Goal: Task Accomplishment & Management: Use online tool/utility

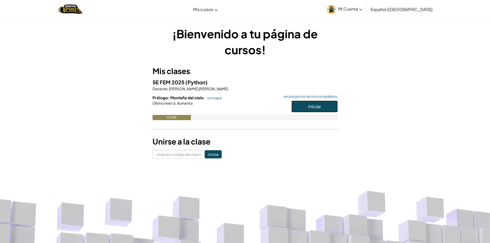
click at [320, 109] on button "Iniciar" at bounding box center [315, 107] width 46 height 12
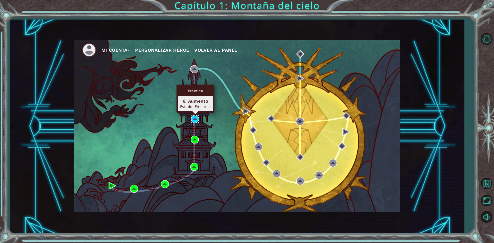
click at [198, 122] on img at bounding box center [195, 119] width 8 height 8
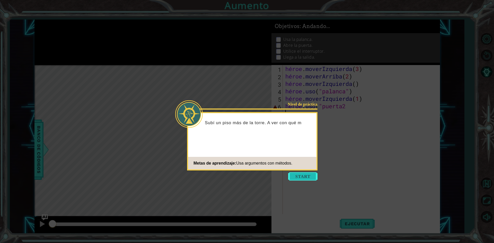
click at [309, 176] on button "Comenzar" at bounding box center [302, 176] width 29 height 8
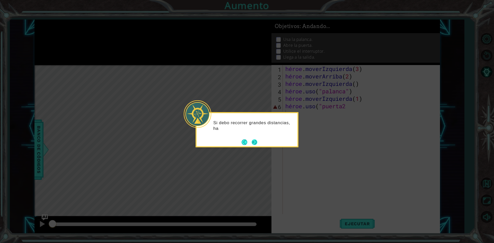
click at [254, 143] on button "Próximo" at bounding box center [255, 143] width 6 height 6
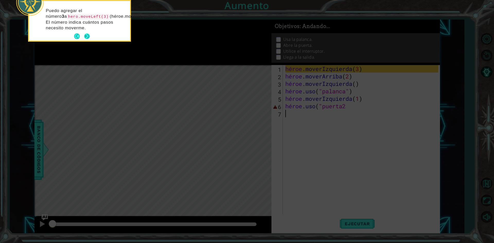
click at [85, 39] on button "Próximo" at bounding box center [87, 36] width 6 height 6
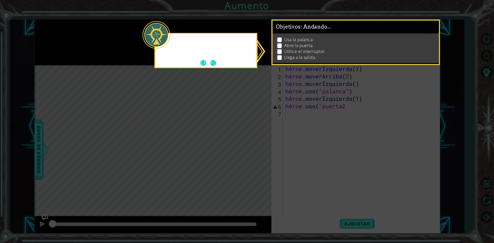
click at [85, 39] on icon at bounding box center [247, 121] width 494 height 243
click at [212, 64] on button "Próximo" at bounding box center [214, 63] width 6 height 6
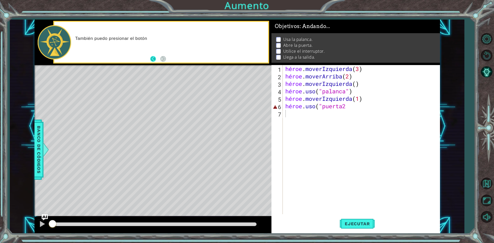
click at [153, 57] on button "Atrás" at bounding box center [155, 59] width 10 height 6
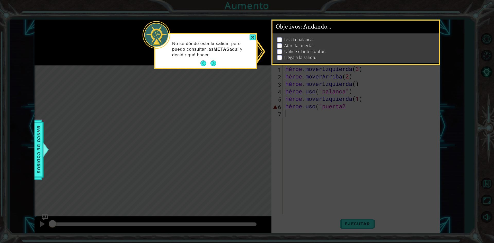
click at [190, 64] on div "No sé dónde está la salida, pero puedo consultar las METAS aquí y decidir qué h…" at bounding box center [205, 52] width 101 height 32
click at [215, 68] on div "No sé dónde está la salida, pero puedo consultar las METAS aquí y decidir qué h…" at bounding box center [205, 51] width 103 height 36
click at [211, 63] on button "Próximo" at bounding box center [214, 63] width 6 height 6
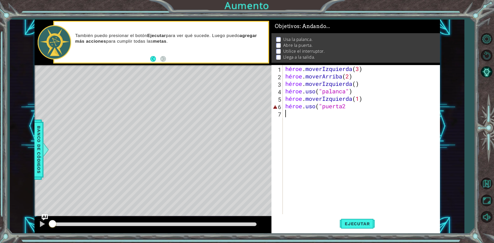
click at [211, 63] on div "También puedo presionar el botón Ejecutar para ver qué sucede. Luego puedo agre…" at bounding box center [161, 42] width 216 height 43
type textarea "hero.moveLeft(1)"
click at [378, 98] on div "héroe . moverIzquierda ( 3 ) héroe . moverArriba ( 2 ) héroe . moverIzquierda (…" at bounding box center [362, 147] width 157 height 164
click at [368, 110] on div "héroe . moverIzquierda ( 3 ) héroe . moverArriba ( 2 ) héroe . moverIzquierda (…" at bounding box center [362, 147] width 157 height 164
click at [366, 105] on div "héroe . moverIzquierda ( 3 ) héroe . moverArriba ( 2 ) héroe . moverIzquierda (…" at bounding box center [362, 147] width 157 height 164
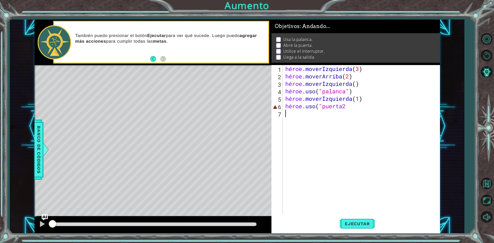
type textarea "hero.use("door2"
click at [366, 105] on div "héroe . moverIzquierda ( 3 ) héroe . moverArriba ( 2 ) héroe . moverIzquierda (…" at bounding box center [362, 147] width 157 height 164
type textarea "hero.use("door2"
type textarea "hero.use("door2""
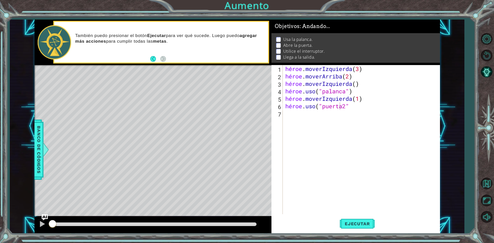
click at [454, 5] on div "1 [DEMOGRAPHIC_DATA] XXXXXXXXXXXXXXXXXXXXXXXXXXXXXXXXXXXXXXXXXXXXXXXXXXXXXXXXXX…" at bounding box center [247, 121] width 494 height 243
click at [343, 111] on div "hero . moveLeft ( 3 ) hero . moveUp ( 2 ) hero . moveLeft ( ) hero . use ( "lev…" at bounding box center [362, 147] width 157 height 164
click at [343, 98] on div "hero . moveLeft ( 3 ) hero . moveUp ( 2 ) hero . moveLeft ( ) hero . use ( "lev…" at bounding box center [362, 147] width 157 height 164
click at [344, 106] on div "hero . moveLeft ( 3 ) hero . moveUp ( 2 ) hero . moveLeft ( ) hero . use ( "lev…" at bounding box center [362, 147] width 157 height 164
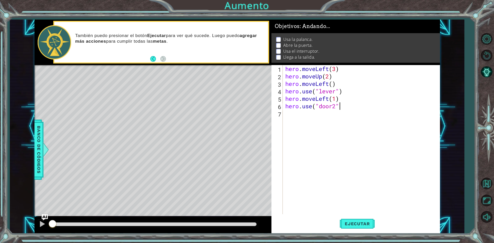
scroll to position [0, 2]
type textarea "hero.use("door2"9"
type textarea "hero.use("door2")"
click at [368, 221] on button "Ejecutar" at bounding box center [357, 224] width 35 height 17
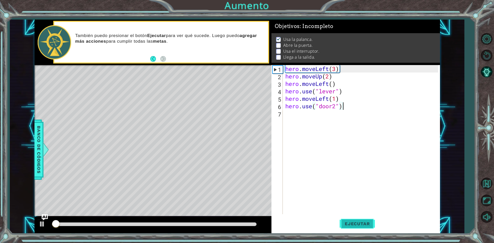
scroll to position [2, 0]
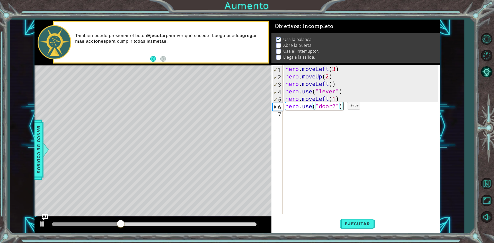
click at [340, 107] on div "hero . moveLeft ( 3 ) hero . moveUp ( 2 ) hero . moveLeft ( ) hero . use ( "lev…" at bounding box center [362, 147] width 157 height 164
click at [335, 108] on div "hero . moveLeft ( 3 ) hero . moveUp ( 2 ) hero . moveLeft ( ) hero . use ( "lev…" at bounding box center [362, 147] width 157 height 164
click at [360, 232] on button "Ejecutar" at bounding box center [357, 224] width 35 height 17
click at [350, 230] on button "Ejecutar" at bounding box center [357, 224] width 35 height 17
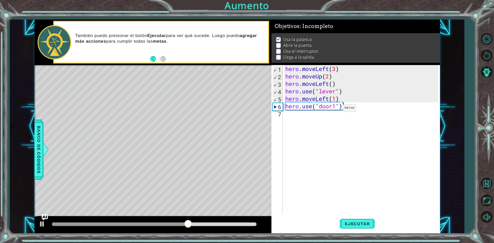
click at [335, 109] on div "hero . moveLeft ( 3 ) hero . moveUp ( 2 ) hero . moveLeft ( ) hero . use ( "lev…" at bounding box center [362, 147] width 157 height 164
type textarea "hero.use("door")"
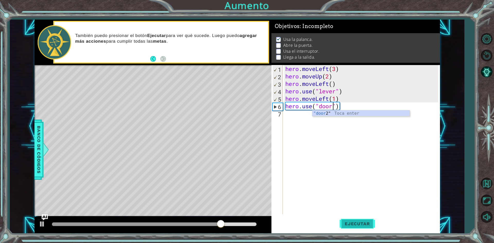
click at [355, 218] on button "Ejecutar" at bounding box center [357, 224] width 35 height 17
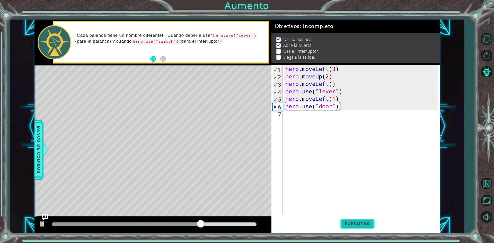
click at [369, 224] on span "Ejecutar" at bounding box center [357, 223] width 35 height 5
click at [349, 106] on div "hero . moveLeft ( 3 ) hero . moveUp ( 2 ) hero . moveLeft ( ) hero . use ( "lev…" at bounding box center [362, 147] width 157 height 164
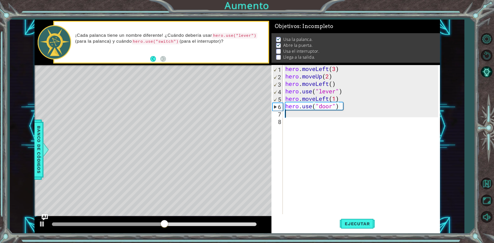
scroll to position [0, 0]
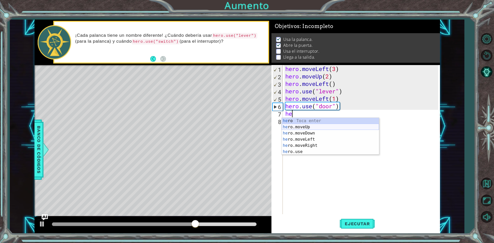
click at [338, 126] on div "he ro Toca enter he ro.moveUp Toca enter he ro.moveDown Toca enter he ro.moveLe…" at bounding box center [330, 142] width 97 height 49
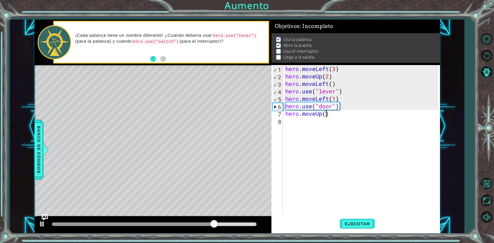
scroll to position [0, 2]
click at [369, 230] on button "Ejecutar" at bounding box center [357, 224] width 35 height 17
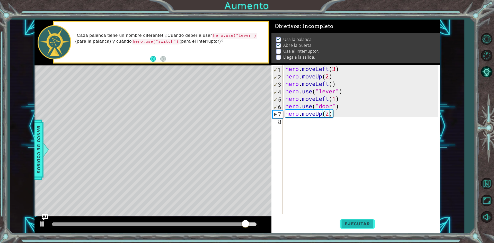
type textarea "hero.moveUp(2)"
click at [357, 221] on button "Ejecutar" at bounding box center [357, 224] width 35 height 17
click at [338, 113] on div "hero . moveLeft ( 3 ) hero . moveUp ( 2 ) hero . moveLeft ( ) hero . use ( "lev…" at bounding box center [362, 147] width 157 height 164
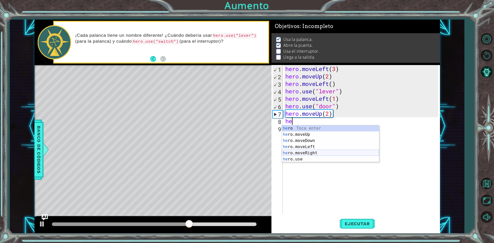
click at [292, 154] on div "he ro Toca enter he ro.moveUp Toca enter he ro.moveDown Toca enter he ro.moveLe…" at bounding box center [330, 149] width 97 height 49
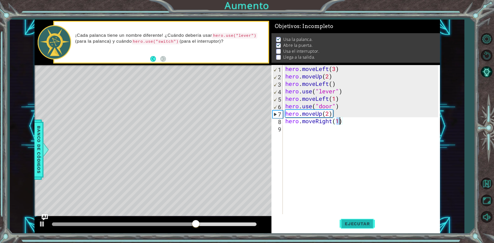
type textarea "hero.moveRight(1)"
click at [371, 225] on span "Ejecutar" at bounding box center [357, 223] width 35 height 5
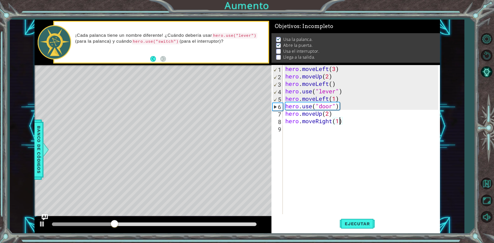
click at [357, 119] on div "hero . moveLeft ( 3 ) hero . moveUp ( 2 ) hero . moveLeft ( ) hero . use ( "lev…" at bounding box center [362, 147] width 157 height 164
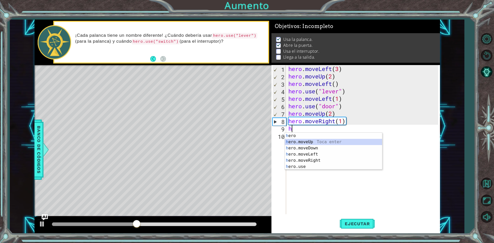
click at [344, 140] on div "h ero Toca enter h ero.moveUp Toca enter h ero.moveDown Toca enter h ero.moveLe…" at bounding box center [333, 157] width 97 height 49
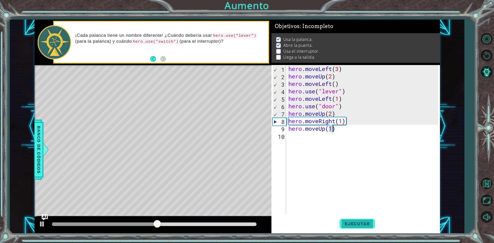
click at [363, 224] on span "Ejecutar" at bounding box center [357, 223] width 35 height 5
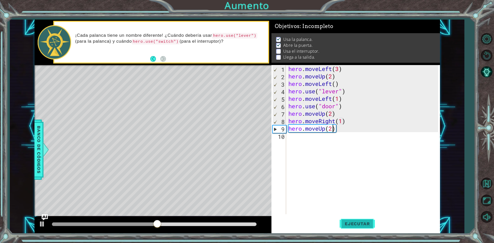
scroll to position [0, 2]
click at [363, 224] on span "Ejecutar" at bounding box center [357, 223] width 35 height 5
click at [361, 216] on button "Ejecutar" at bounding box center [357, 224] width 35 height 17
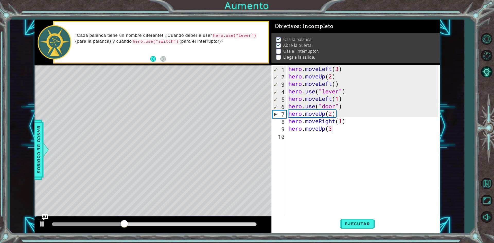
scroll to position [0, 2]
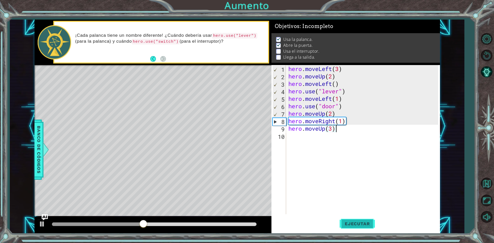
click at [352, 217] on button "Ejecutar" at bounding box center [357, 224] width 35 height 17
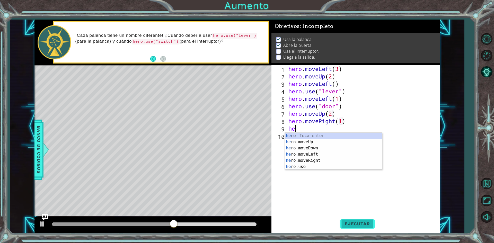
scroll to position [0, 0]
type textarea "h"
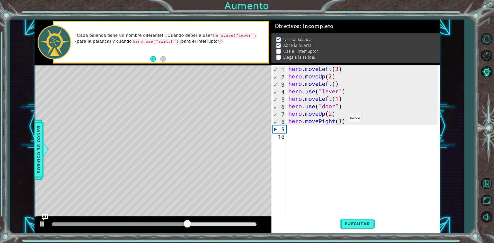
click at [344, 120] on div "hero . moveLeft ( 3 ) hero . moveUp ( 2 ) hero . moveLeft ( ) hero . use ( "lev…" at bounding box center [364, 147] width 153 height 164
type textarea "hero.moveRight(2)"
click at [350, 227] on span "Ejecutar" at bounding box center [357, 223] width 35 height 5
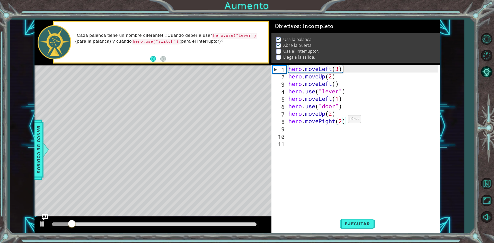
click at [343, 120] on div "hero . moveLeft ( 3 ) hero . moveUp ( 2 ) hero . moveLeft ( ) hero . use ( "lev…" at bounding box center [364, 147] width 153 height 164
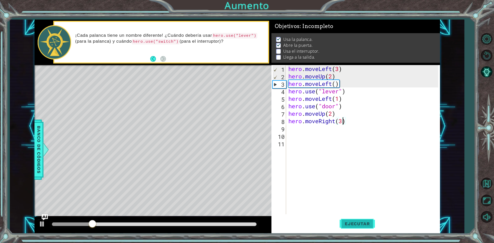
type textarea "hero.moveRight(3)"
click at [370, 218] on button "Ejecutar" at bounding box center [357, 224] width 35 height 17
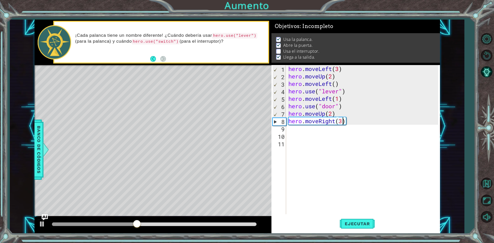
click at [365, 117] on div "hero . moveLeft ( 3 ) hero . moveUp ( 2 ) hero . moveLeft ( ) hero . use ( "lev…" at bounding box center [364, 147] width 153 height 164
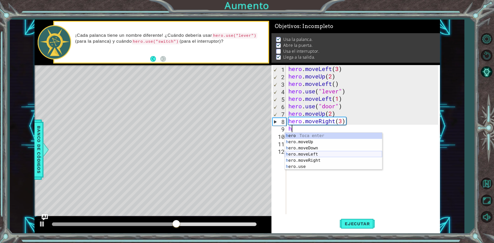
click at [312, 155] on div "h ero Toca enter h ero.moveUp Toca enter h ero.moveDown Toca enter h ero.moveLe…" at bounding box center [333, 157] width 97 height 49
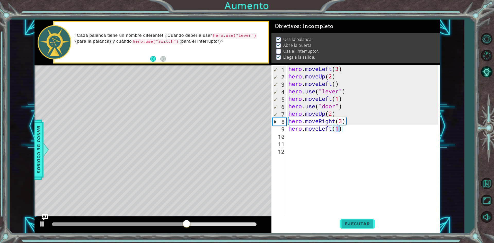
click at [358, 222] on span "Ejecutar" at bounding box center [357, 223] width 35 height 5
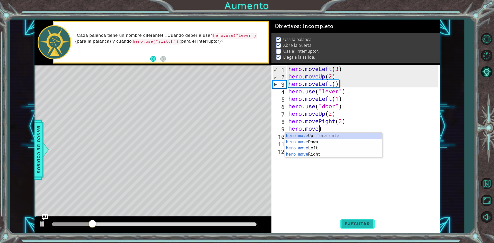
scroll to position [0, 1]
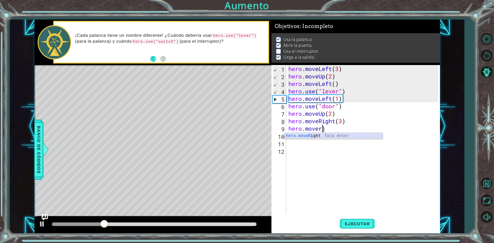
click at [345, 134] on div "hero.moveR ight Toca enter" at bounding box center [333, 142] width 97 height 19
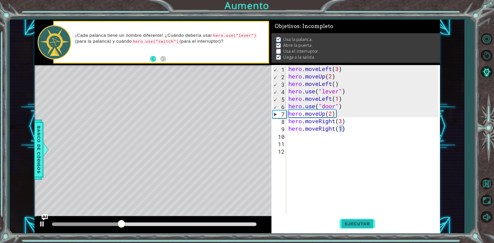
click at [355, 231] on button "Ejecutar" at bounding box center [357, 224] width 35 height 17
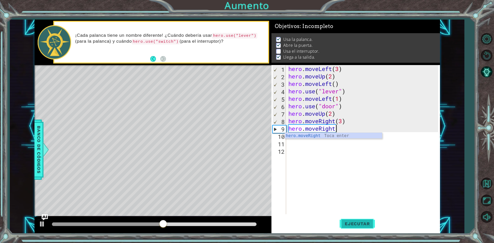
click at [365, 225] on span "Ejecutar" at bounding box center [357, 223] width 35 height 5
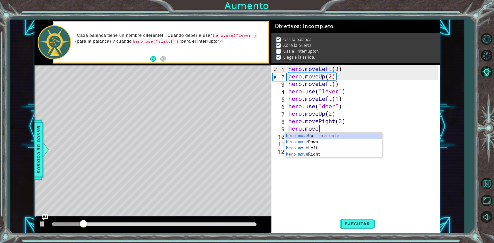
scroll to position [0, 1]
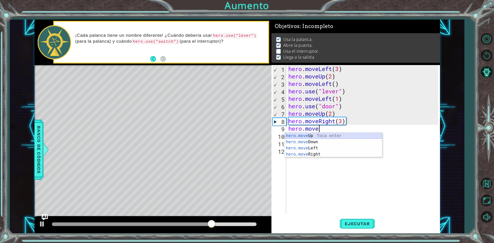
click at [370, 133] on div "hero.move Up Toca enter hero.move Down Toca enter hero.move Left Toca enter her…" at bounding box center [333, 151] width 97 height 37
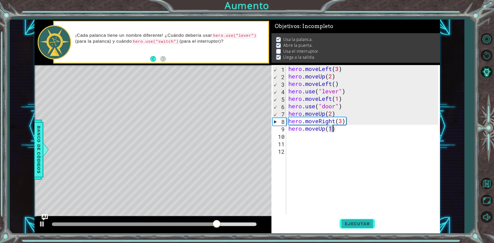
click at [352, 225] on span "Ejecutar" at bounding box center [357, 223] width 35 height 5
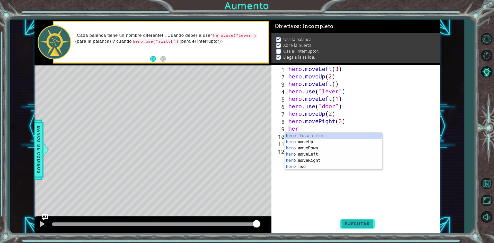
scroll to position [0, 0]
type textarea "h"
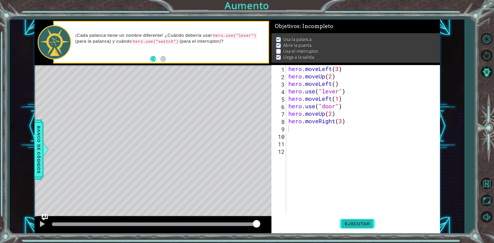
click at [359, 228] on button "Ejecutar" at bounding box center [357, 224] width 35 height 17
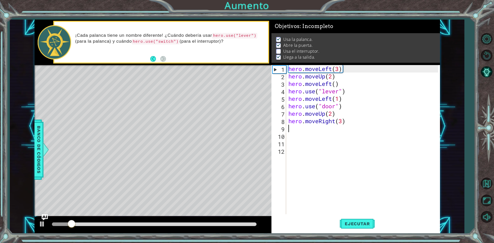
click at [337, 114] on div "hero . moveLeft ( 3 ) hero . moveUp ( 2 ) hero . moveLeft ( ) hero . use ( "lev…" at bounding box center [364, 147] width 153 height 164
type textarea "hero.moveUp(2)"
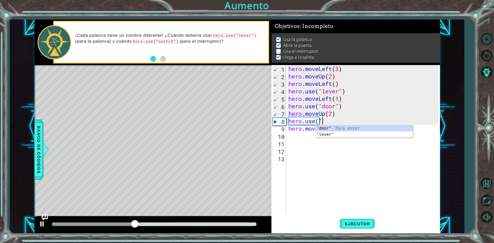
scroll to position [0, 1]
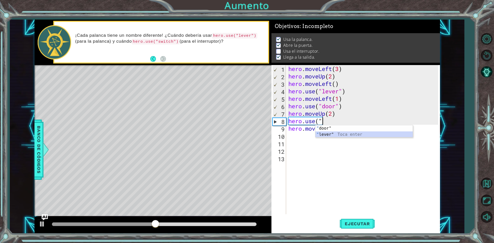
click at [327, 137] on div "" door" Toca enter " lever" Toca enter" at bounding box center [364, 137] width 97 height 25
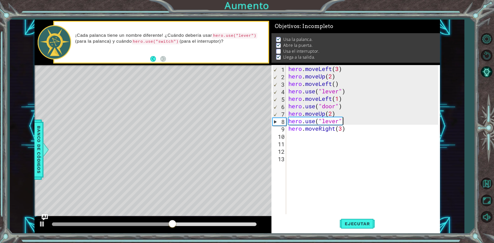
scroll to position [0, 2]
type textarea "hero.use("lever")"
click at [353, 220] on button "Ejecutar" at bounding box center [357, 224] width 35 height 17
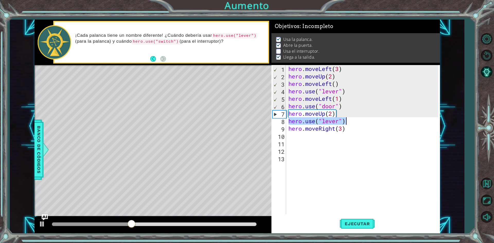
drag, startPoint x: 289, startPoint y: 121, endPoint x: 356, endPoint y: 120, distance: 67.5
click at [356, 120] on div "hero . moveLeft ( 3 ) hero . moveUp ( 2 ) hero . moveLeft ( ) hero . use ( "lev…" at bounding box center [364, 147] width 153 height 164
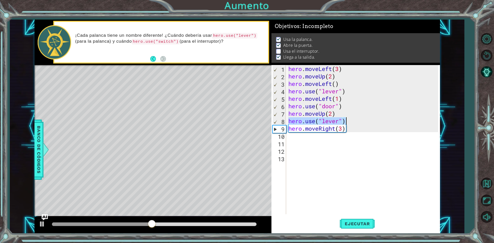
click at [354, 140] on div "hero . moveLeft ( 3 ) hero . moveUp ( 2 ) hero . moveLeft ( ) hero . use ( "lev…" at bounding box center [364, 147] width 153 height 164
click at [354, 225] on span "Ejecutar" at bounding box center [357, 223] width 35 height 5
click at [358, 118] on div "hero . moveLeft ( 3 ) hero . moveUp ( 2 ) hero . moveLeft ( ) hero . use ( "lev…" at bounding box center [364, 147] width 153 height 164
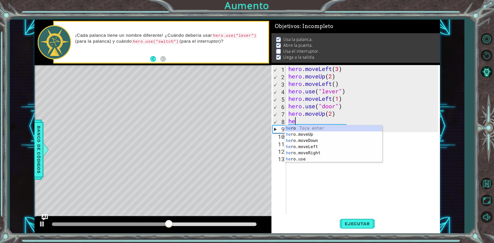
type textarea "h"
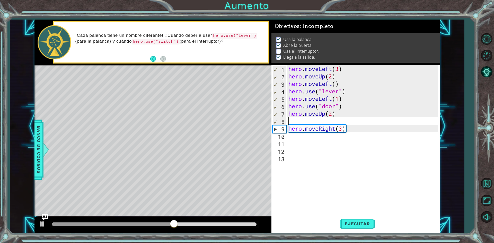
type textarea "hero.moveUp(2)"
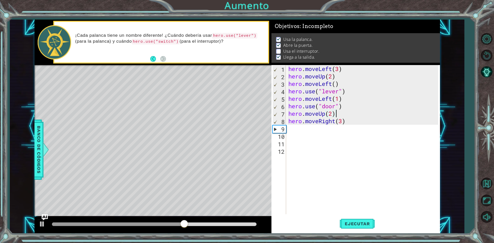
click at [356, 128] on div "hero . moveLeft ( 3 ) hero . moveUp ( 2 ) hero . moveLeft ( ) hero . use ( "lev…" at bounding box center [364, 147] width 153 height 164
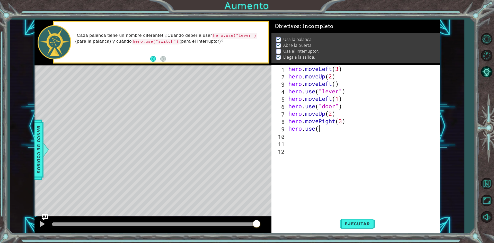
scroll to position [0, 1]
click at [357, 143] on div "" door" Toca enter " lever" Toca enter" at bounding box center [364, 145] width 97 height 25
click at [351, 230] on button "Ejecutar" at bounding box center [357, 224] width 35 height 17
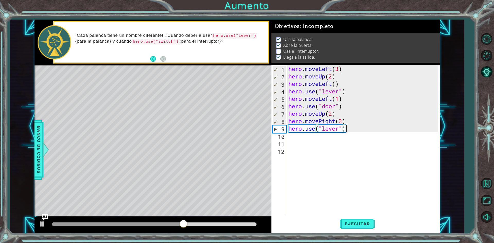
click at [358, 125] on div "hero . moveLeft ( 3 ) hero . moveUp ( 2 ) hero . moveLeft ( ) hero . use ( "lev…" at bounding box center [364, 147] width 153 height 164
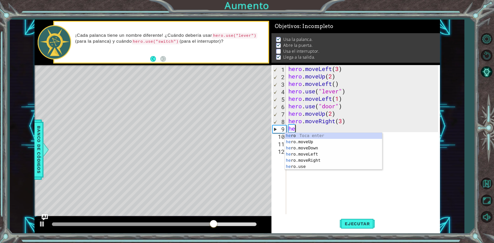
scroll to position [0, 0]
type textarea "h"
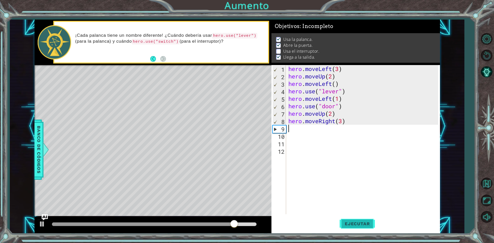
click at [344, 221] on button "Ejecutar" at bounding box center [357, 224] width 35 height 17
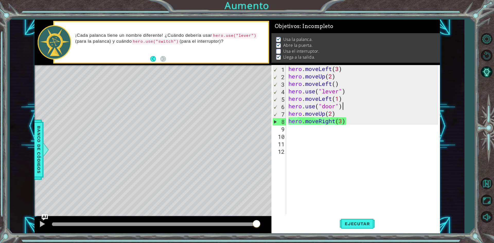
click at [347, 109] on div "hero . moveLeft ( 3 ) hero . moveUp ( 2 ) hero . moveLeft ( ) hero . use ( "lev…" at bounding box center [364, 147] width 153 height 164
click at [346, 111] on div "hero . moveLeft ( 3 ) hero . moveUp ( 2 ) hero . moveLeft ( ) hero . use ( "lev…" at bounding box center [364, 147] width 153 height 164
click at [335, 113] on div "hero . moveLeft ( 3 ) hero . moveUp ( 2 ) hero . moveLeft ( ) hero . use ( "lev…" at bounding box center [364, 147] width 153 height 164
click at [363, 225] on span "Ejecutar" at bounding box center [357, 223] width 35 height 5
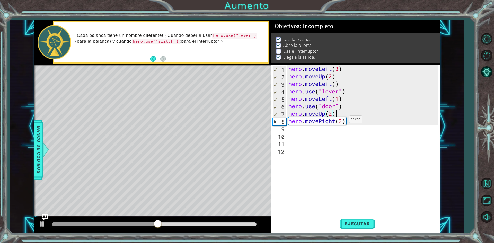
click at [345, 121] on div "hero . moveLeft ( 3 ) hero . moveUp ( 2 ) hero . moveLeft ( ) hero . use ( "lev…" at bounding box center [364, 147] width 153 height 164
type textarea "hero.moveRight(2)"
click at [371, 218] on button "Ejecutar" at bounding box center [357, 224] width 35 height 17
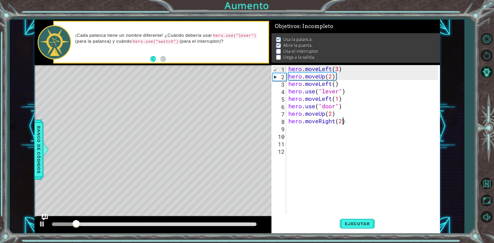
click at [368, 120] on div "hero . moveLeft ( 3 ) hero . moveUp ( 2 ) hero . moveLeft ( ) hero . use ( "lev…" at bounding box center [364, 147] width 153 height 164
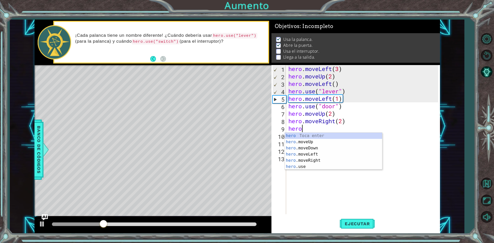
scroll to position [0, 1]
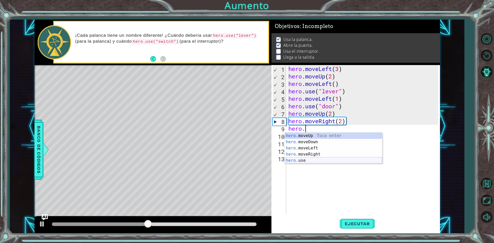
click at [302, 160] on div "hero. moveUp Toca enter hero. moveDown Toca enter hero. moveLeft Toca enter her…" at bounding box center [333, 154] width 97 height 43
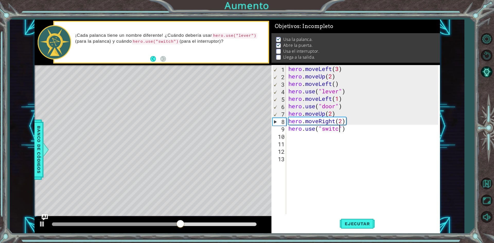
scroll to position [0, 2]
type textarea "hero.use("switch")"
click at [363, 221] on span "Ejecutar" at bounding box center [357, 223] width 35 height 5
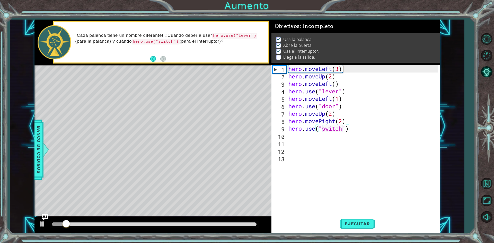
click at [381, 125] on div "hero . moveLeft ( 3 ) hero . moveUp ( 2 ) hero . moveLeft ( ) hero . use ( "lev…" at bounding box center [364, 147] width 153 height 164
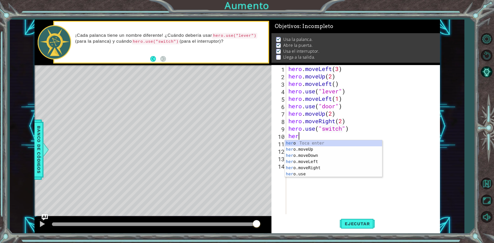
scroll to position [0, 0]
click at [315, 150] on div "hero Toca enter hero .moveUp Toca enter hero .moveDown Toca enter hero .moveLef…" at bounding box center [333, 164] width 97 height 49
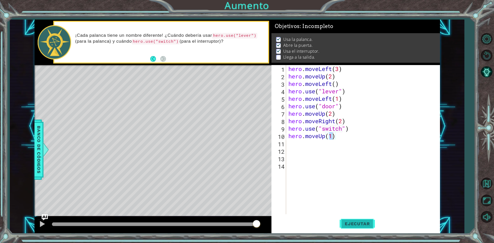
click at [359, 232] on button "Ejecutar" at bounding box center [357, 224] width 35 height 17
click at [364, 228] on button "Ejecutar" at bounding box center [357, 224] width 35 height 17
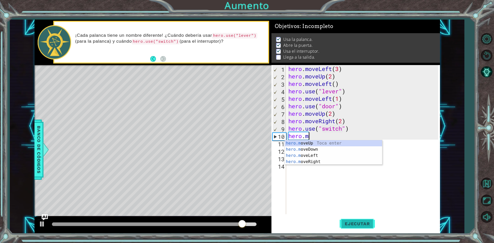
scroll to position [0, 1]
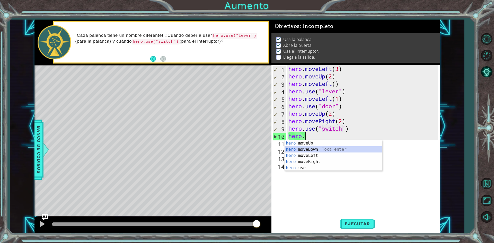
click at [308, 149] on div "hero. moveUp Toca enter hero. moveDown Toca enter hero. moveLeft Toca enter her…" at bounding box center [333, 161] width 97 height 43
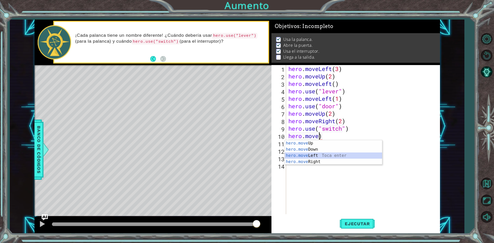
click at [339, 157] on div "hero.move Up Toca enter hero.move Down Toca enter hero.move Left Toca enter her…" at bounding box center [333, 158] width 97 height 37
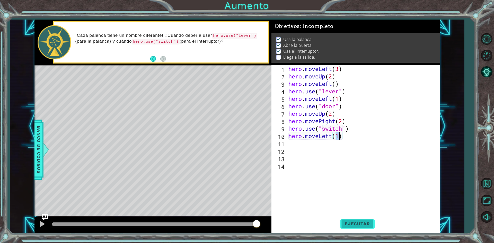
click at [358, 223] on span "Ejecutar" at bounding box center [357, 223] width 35 height 5
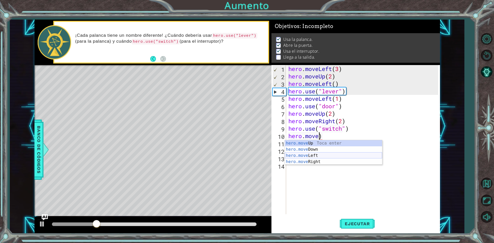
click at [343, 155] on div "hero.move Up Toca enter hero.move Down Toca enter hero.move Left Toca enter her…" at bounding box center [333, 158] width 97 height 37
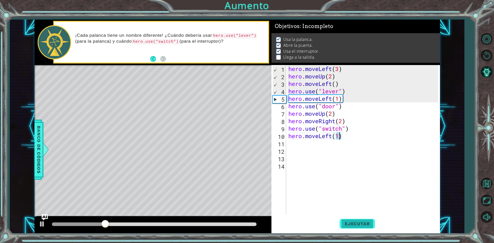
click at [365, 222] on span "Ejecutar" at bounding box center [357, 223] width 35 height 5
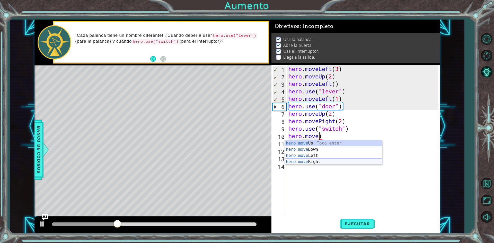
click at [315, 162] on div "hero.move Up Toca enter hero.move Down Toca enter hero.move Left Toca enter her…" at bounding box center [333, 158] width 97 height 37
type textarea "hero.moveRight(1)"
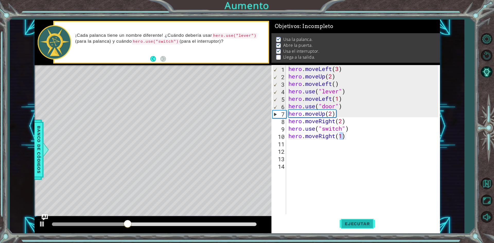
click at [349, 227] on button "Ejecutar" at bounding box center [357, 224] width 35 height 17
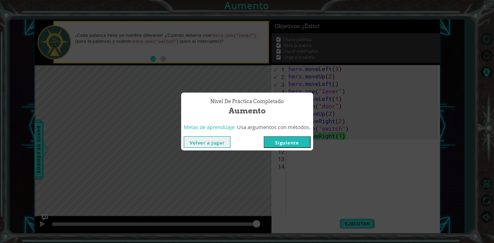
click at [276, 143] on button "Siguiente" at bounding box center [287, 142] width 47 height 12
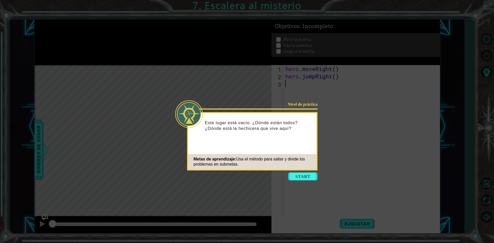
drag, startPoint x: 276, startPoint y: 144, endPoint x: 297, endPoint y: 5, distance: 140.6
click at [292, 179] on button "Start" at bounding box center [302, 176] width 29 height 8
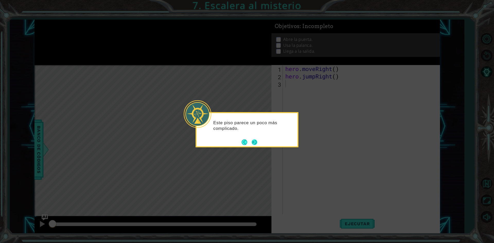
click at [252, 142] on button "Next" at bounding box center [255, 143] width 6 height 6
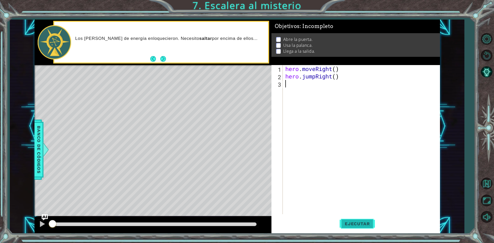
click at [360, 225] on span "Ejecutar" at bounding box center [357, 223] width 35 height 5
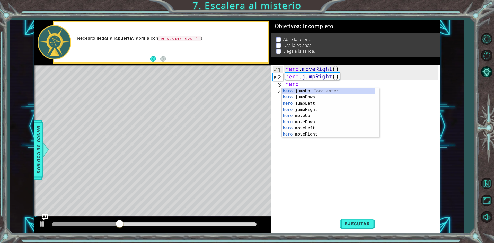
scroll to position [0, 0]
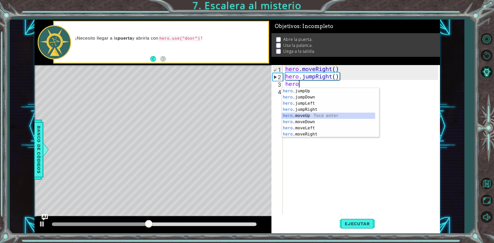
click at [318, 113] on div "hero .jumpUp Toca enter hero .jumpDown Toca enter hero .jumpLeft Toca enter her…" at bounding box center [328, 119] width 93 height 62
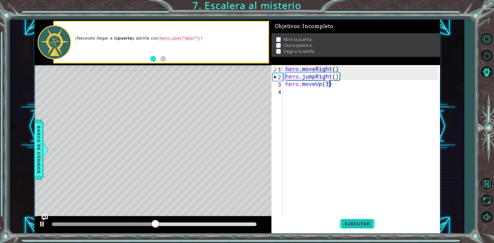
type textarea "hero.moveUp(1)"
click at [352, 223] on span "Ejecutar" at bounding box center [357, 223] width 35 height 5
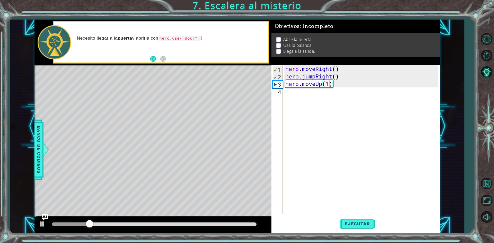
click at [347, 91] on div "hero . moveRight ( ) hero . jumpRight ( ) hero . moveUp ( 1 )" at bounding box center [362, 147] width 157 height 164
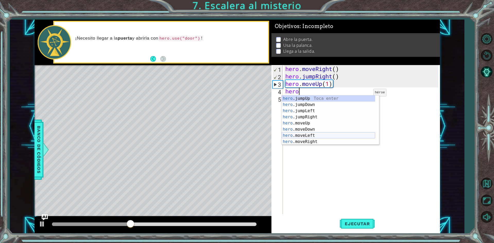
click at [320, 136] on div "hero .jumpUp Toca enter hero .jumpDown Toca enter hero .jumpLeft Toca enter her…" at bounding box center [328, 127] width 93 height 62
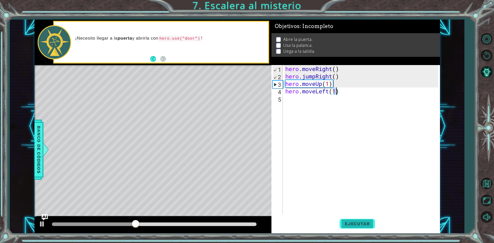
click at [343, 227] on span "Ejecutar" at bounding box center [357, 223] width 35 height 5
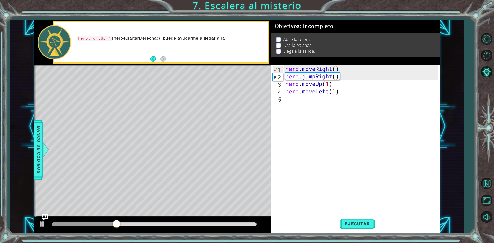
click at [349, 90] on div "hero . moveRight ( ) hero . jumpRight ( ) hero . moveUp ( 1 ) hero . moveLeft (…" at bounding box center [362, 147] width 157 height 164
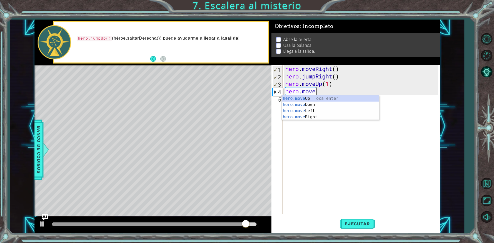
scroll to position [0, 1]
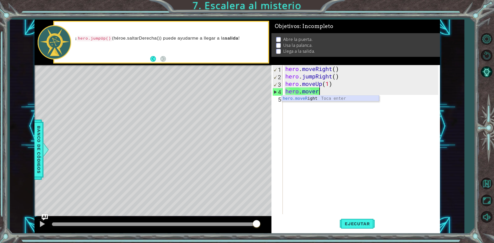
click at [348, 99] on div "hero.moveR ight Toca enter" at bounding box center [330, 105] width 97 height 19
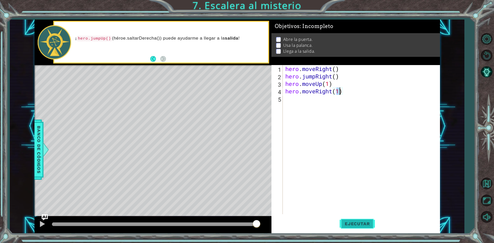
type textarea "hero.moveRight(1)"
click at [366, 224] on span "Ejecutar" at bounding box center [357, 223] width 35 height 5
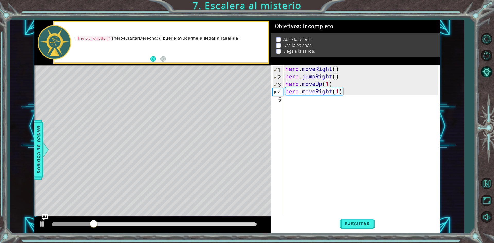
click at [352, 95] on div "hero . moveRight ( ) hero . jumpRight ( ) hero . moveUp ( 1 ) hero . moveRight …" at bounding box center [362, 147] width 157 height 164
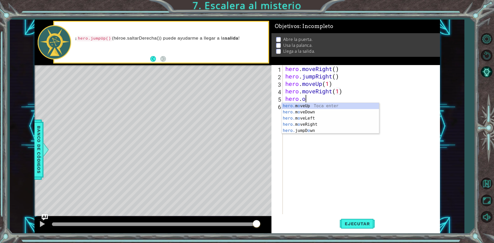
scroll to position [0, 1]
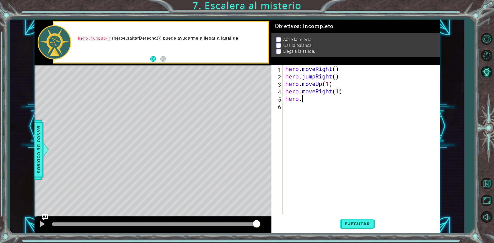
click at [307, 100] on div "hero . moveRight ( ) hero . jumpRight ( ) hero . moveUp ( 1 ) hero . moveRight …" at bounding box center [362, 147] width 157 height 164
click at [309, 101] on div "hero . moveRight ( ) hero . jumpRight ( ) hero . moveUp ( 1 ) hero . moveRight …" at bounding box center [361, 139] width 154 height 149
type textarea "hero.use("door")"
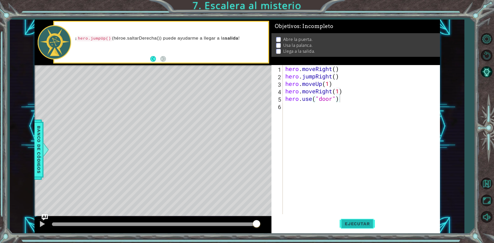
click at [355, 227] on span "Ejecutar" at bounding box center [357, 223] width 35 height 5
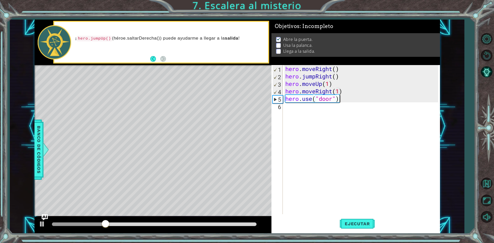
click at [363, 100] on div "hero . moveRight ( ) hero . jumpRight ( ) hero . moveUp ( 1 ) hero . moveRight …" at bounding box center [362, 147] width 157 height 164
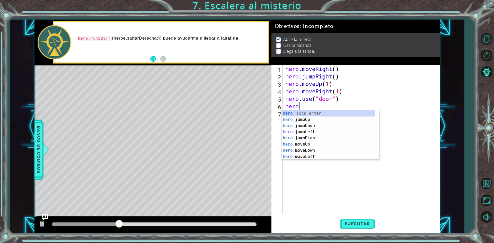
scroll to position [0, 0]
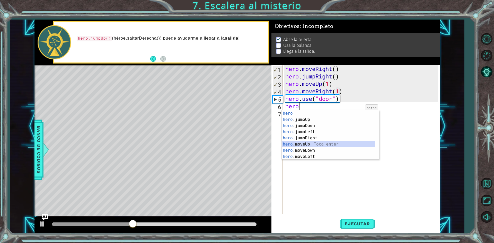
click at [332, 143] on div "hero Toca enter hero .jumpUp Toca enter hero .jumpDown Toca enter hero .jumpLef…" at bounding box center [328, 141] width 93 height 62
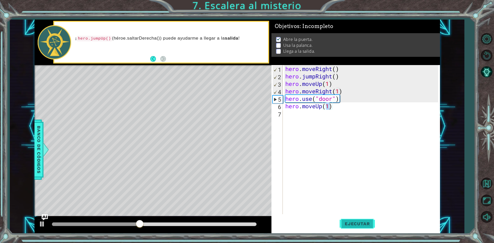
click at [359, 221] on button "Ejecutar" at bounding box center [357, 224] width 35 height 17
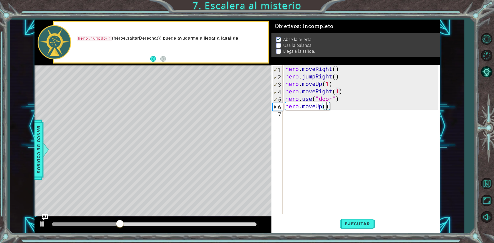
scroll to position [0, 2]
type textarea "hero.moveUp(2)"
click at [373, 227] on button "Ejecutar" at bounding box center [357, 224] width 35 height 17
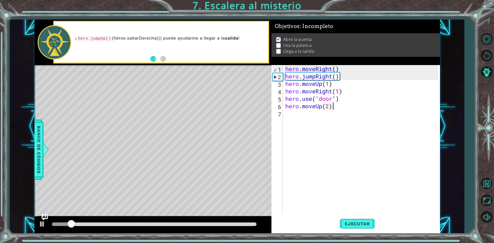
click at [351, 106] on div "hero . moveRight ( ) hero . jumpRight ( ) hero . moveUp ( 1 ) hero . moveRight …" at bounding box center [362, 147] width 157 height 164
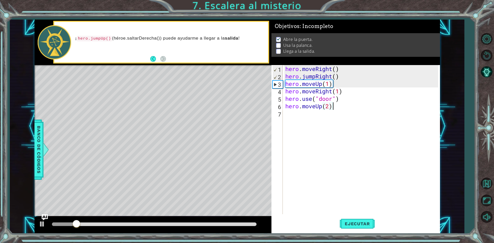
scroll to position [0, 0]
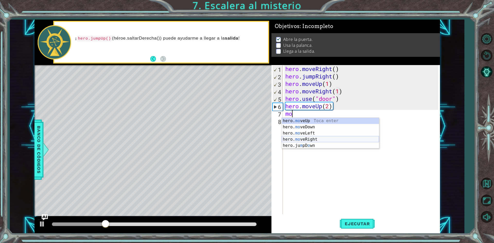
click at [367, 142] on div "hero. mo veUp Toca enter hero. mo veDown Toca enter hero. mo veLeft Toca enter …" at bounding box center [330, 139] width 97 height 43
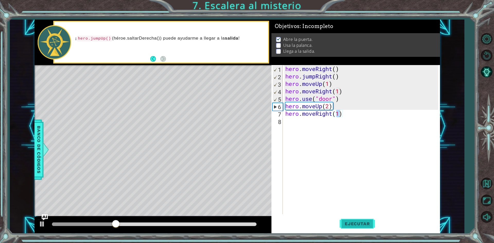
click at [362, 220] on button "Ejecutar" at bounding box center [357, 224] width 35 height 17
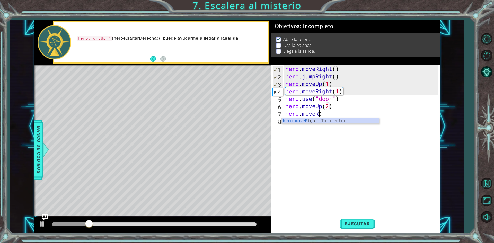
scroll to position [0, 1]
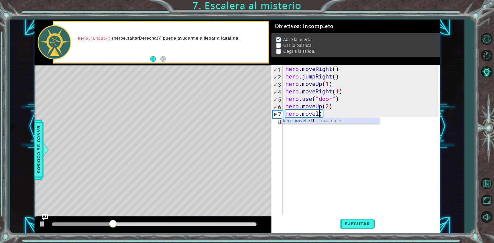
click at [333, 120] on div "hero.moveL eft Toca enter" at bounding box center [330, 127] width 97 height 19
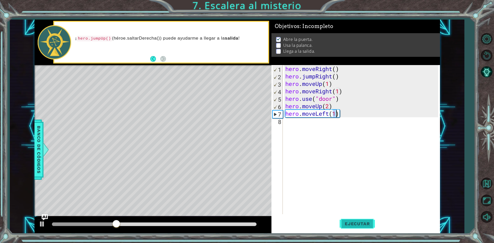
type textarea "hero.moveLeft(1)"
drag, startPoint x: 362, startPoint y: 220, endPoint x: 361, endPoint y: 199, distance: 21.2
click at [362, 219] on button "Ejecutar" at bounding box center [357, 224] width 35 height 17
click at [342, 114] on div "hero . moveRight ( ) hero . jumpRight ( ) hero . moveUp ( 1 ) hero . moveRight …" at bounding box center [362, 147] width 157 height 164
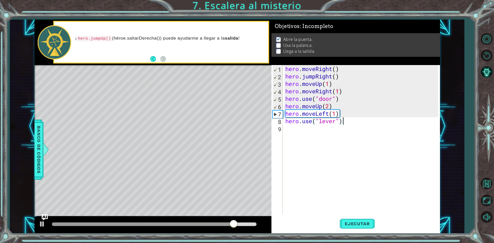
type textarea "hero.use("lever")"
click at [339, 226] on div "Ejecutar" at bounding box center [357, 224] width 169 height 17
click at [355, 221] on span "Ejecutar" at bounding box center [357, 223] width 35 height 5
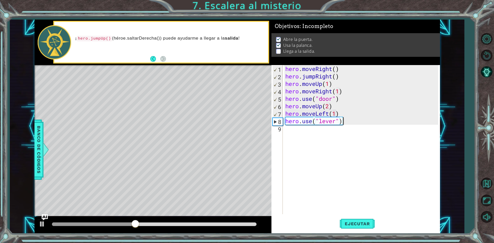
click at [344, 121] on div "hero . moveRight ( ) hero . jumpRight ( ) hero . moveUp ( 1 ) hero . moveRight …" at bounding box center [362, 147] width 157 height 164
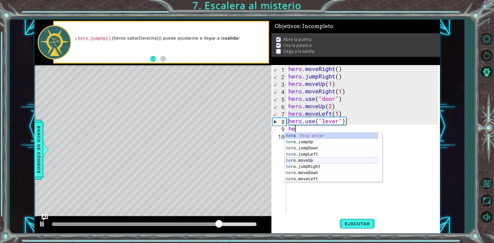
click at [319, 160] on div "he ro Toca enter he ro.jumpUp Toca enter he ro.jumpDown Toca enter he ro.jumpLe…" at bounding box center [331, 164] width 93 height 62
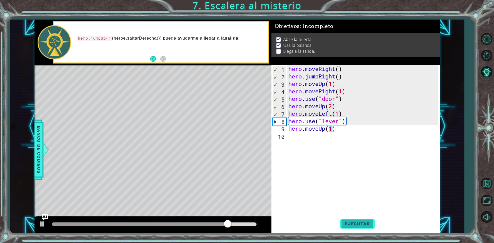
click at [366, 227] on span "Ejecutar" at bounding box center [357, 223] width 35 height 5
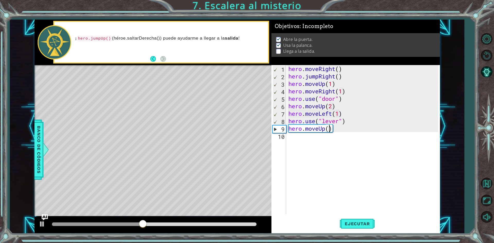
scroll to position [0, 2]
click at [355, 218] on button "Ejecutar" at bounding box center [357, 224] width 35 height 17
click at [344, 130] on div "hero . moveRight ( ) hero . jumpRight ( ) hero . moveUp ( 1 ) hero . moveRight …" at bounding box center [364, 147] width 153 height 164
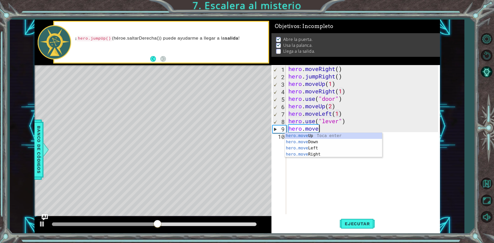
scroll to position [0, 1]
click at [310, 148] on div "hero.move Up Toca enter hero.move Down Toca enter hero.move Left Toca enter her…" at bounding box center [333, 151] width 97 height 37
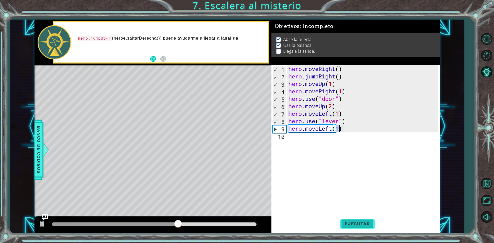
click at [358, 224] on span "Ejecutar" at bounding box center [357, 223] width 35 height 5
click at [353, 131] on div "hero . moveRight ( ) hero . jumpRight ( ) hero . moveUp ( 1 ) hero . moveRight …" at bounding box center [364, 147] width 153 height 164
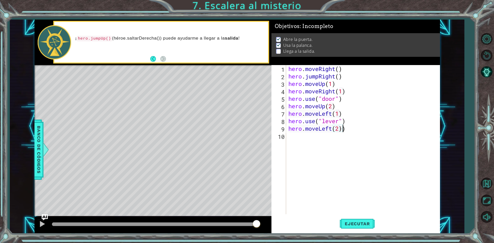
scroll to position [0, 2]
type textarea "hero.moveLeft(2)"
click at [370, 225] on span "Ejecutar" at bounding box center [357, 223] width 35 height 5
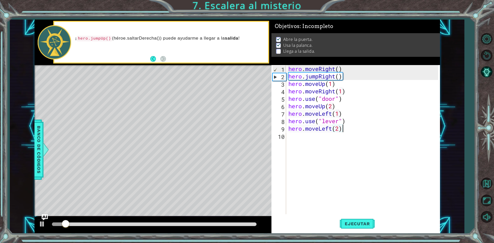
click at [360, 129] on div "hero . moveRight ( ) hero . jumpRight ( ) hero . moveUp ( 1 ) hero . moveRight …" at bounding box center [364, 147] width 153 height 164
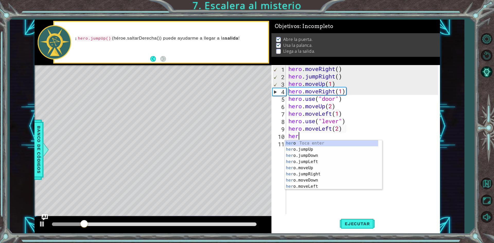
type textarea "hero"
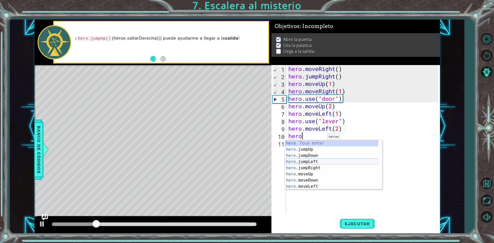
click at [324, 161] on div "hero Toca enter hero .jumpUp Toca enter hero .jumpDown Toca enter hero .jumpLef…" at bounding box center [331, 171] width 93 height 62
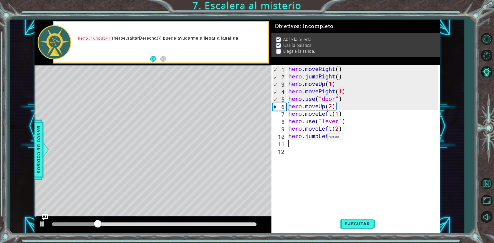
scroll to position [0, 0]
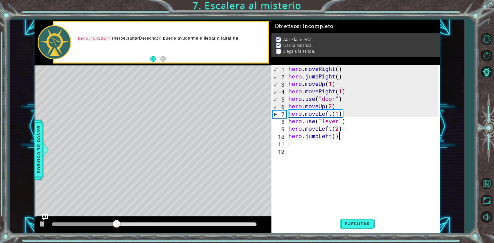
click at [343, 136] on div "hero . moveRight ( ) hero . jumpRight ( ) hero . moveUp ( 1 ) hero . moveRight …" at bounding box center [364, 147] width 153 height 164
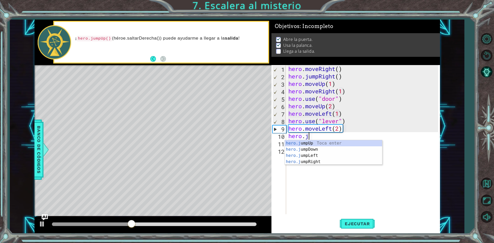
type textarea "hero."
click at [334, 155] on div "hero. jumpUp Toca enter hero. jumpDown Toca enter hero. jumpLeft Toca enter her…" at bounding box center [331, 171] width 93 height 62
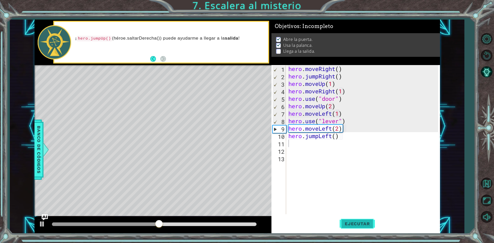
click at [353, 224] on span "Ejecutar" at bounding box center [357, 223] width 35 height 5
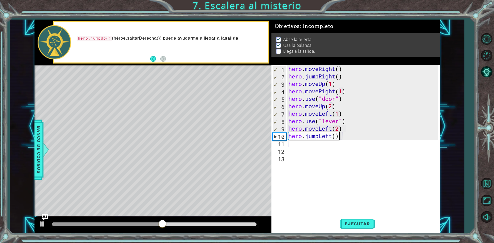
click at [342, 138] on div "hero . moveRight ( ) hero . jumpRight ( ) hero . moveUp ( 1 ) hero . moveRight …" at bounding box center [364, 147] width 153 height 164
type textarea "hero.jump"
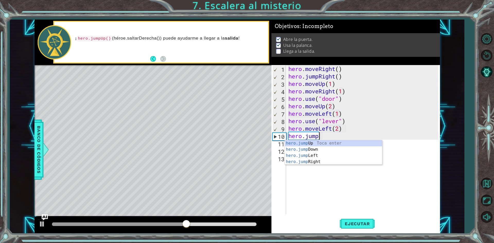
click at [319, 165] on div "hero . moveRight ( ) hero . jumpRight ( ) hero . moveUp ( 1 ) hero . moveRight …" at bounding box center [364, 147] width 153 height 164
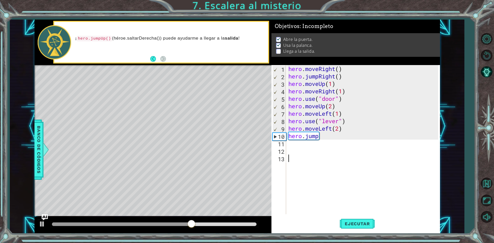
click at [324, 135] on div "hero . moveRight ( ) hero . jumpRight ( ) hero . moveUp ( 1 ) hero . moveRight …" at bounding box center [364, 147] width 153 height 164
click at [326, 138] on div "hero . moveRight ( ) hero . jumpRight ( ) hero . moveUp ( 1 ) hero . moveRight …" at bounding box center [364, 147] width 153 height 164
click at [323, 138] on div "hero . moveRight ( ) hero . jumpRight ( ) hero . moveUp ( 1 ) hero . moveRight …" at bounding box center [364, 147] width 153 height 164
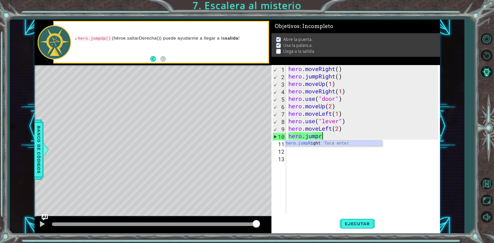
type textarea "hero.jumpri"
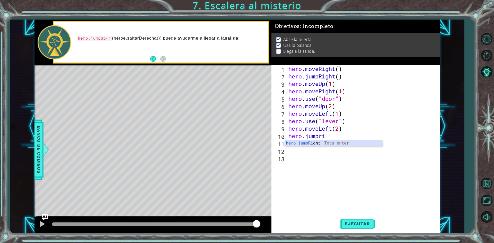
click at [352, 144] on div "hero.jumpRi ght Toca enter" at bounding box center [333, 149] width 97 height 19
click at [347, 223] on span "Ejecutar" at bounding box center [357, 223] width 35 height 5
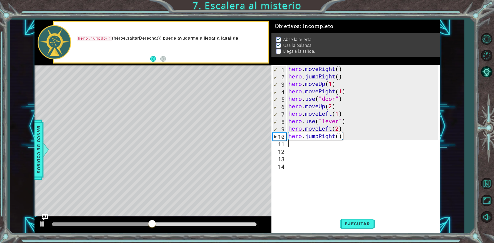
click at [352, 140] on div "hero . moveRight ( ) hero . jumpRight ( ) hero . moveUp ( 1 ) hero . moveRight …" at bounding box center [364, 147] width 153 height 164
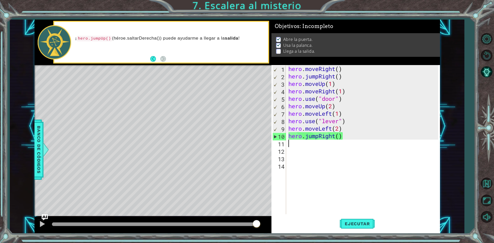
click at [344, 136] on div "hero . moveRight ( ) hero . jumpRight ( ) hero . moveUp ( 1 ) hero . moveRight …" at bounding box center [364, 147] width 153 height 164
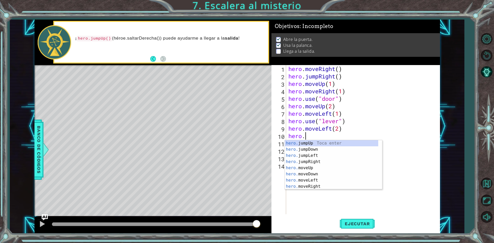
type textarea "hero"
click at [311, 162] on div "hero Toca enter hero .jumpUp Toca enter hero .jumpDown Toca enter hero .jumpLef…" at bounding box center [331, 171] width 93 height 62
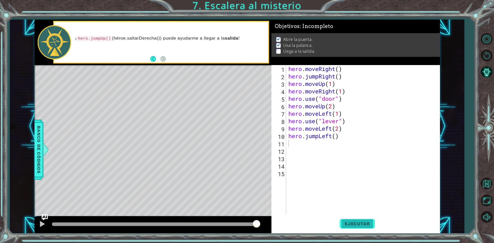
click at [355, 225] on span "Ejecutar" at bounding box center [357, 223] width 35 height 5
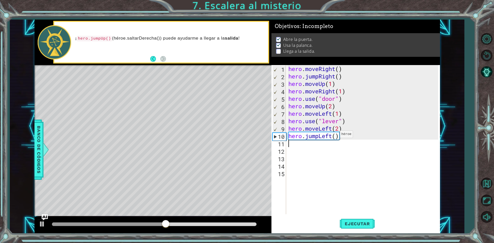
click at [335, 136] on div "hero . moveRight ( ) hero . jumpRight ( ) hero . moveUp ( 1 ) hero . moveRight …" at bounding box center [364, 147] width 153 height 164
click at [343, 136] on div "hero . moveRight ( ) hero . jumpRight ( ) hero . moveUp ( 1 ) hero . moveRight …" at bounding box center [364, 147] width 153 height 164
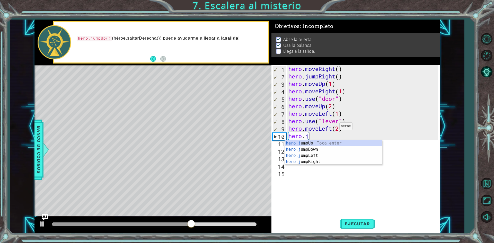
type textarea "hero."
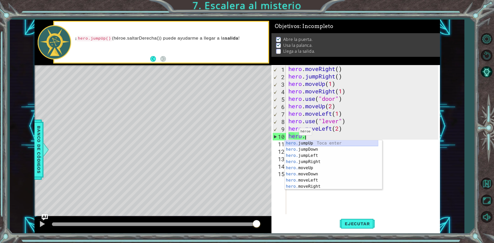
click at [315, 142] on div "hero. jumpUp Toca enter hero. jumpDown Toca enter hero. jumpLeft Toca enter her…" at bounding box center [331, 171] width 93 height 62
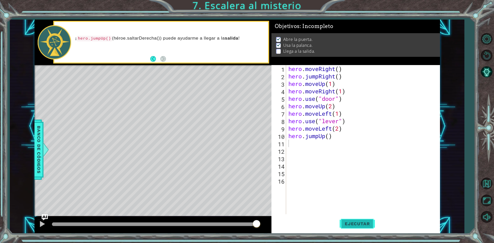
click at [354, 228] on button "Ejecutar" at bounding box center [357, 224] width 35 height 17
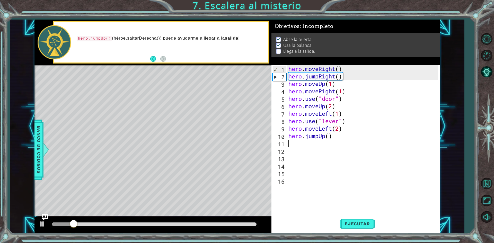
click at [335, 132] on div "hero . moveRight ( ) hero . jumpRight ( ) hero . moveUp ( 1 ) hero . moveRight …" at bounding box center [364, 147] width 153 height 164
type textarea "hero.jumpUp()"
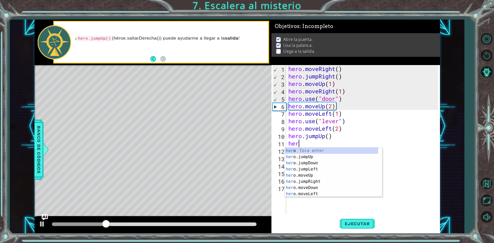
type textarea "hero"
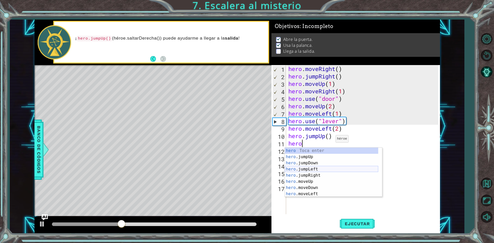
click at [318, 169] on div "hero Toca enter hero .jumpUp Toca enter hero .jumpDown Toca enter hero .jumpLef…" at bounding box center [331, 179] width 93 height 62
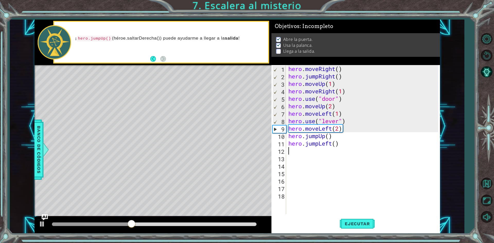
click at [345, 142] on div "hero . moveRight ( ) hero . jumpRight ( ) hero . moveUp ( 1 ) hero . moveRight …" at bounding box center [364, 147] width 153 height 164
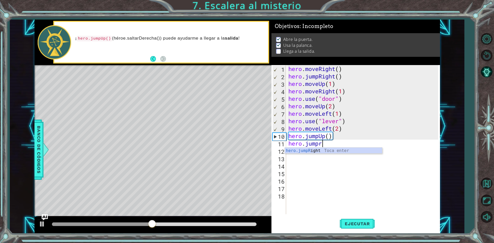
scroll to position [0, 1]
type textarea "hero.jumpri"
click at [325, 150] on div "hero.jumpRi ght Toca enter" at bounding box center [333, 157] width 97 height 19
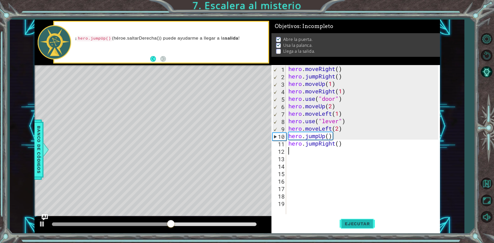
click at [374, 222] on span "Ejecutar" at bounding box center [357, 223] width 35 height 5
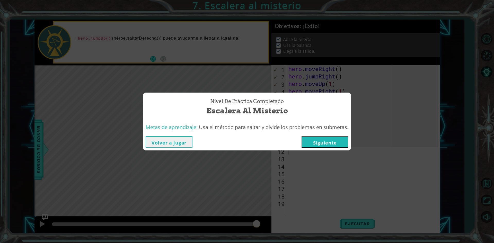
click at [317, 142] on button "Siguiente" at bounding box center [325, 142] width 47 height 12
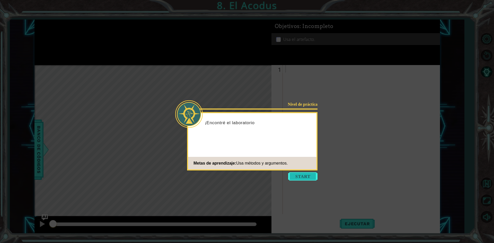
click at [310, 180] on button "Start" at bounding box center [302, 176] width 29 height 8
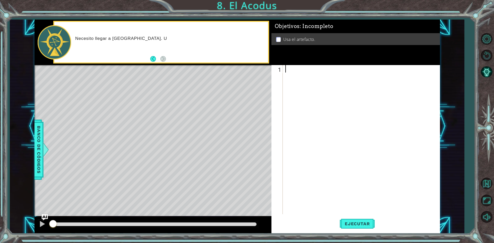
click at [306, 81] on div at bounding box center [362, 147] width 157 height 164
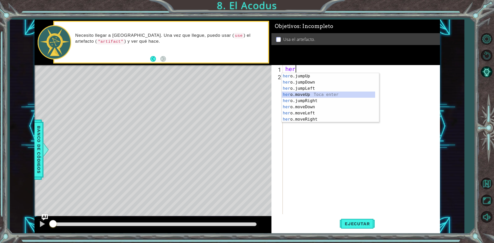
click at [306, 94] on div "her o.jumpUp Toca enter her o.jumpDown Toca enter her o.jumpLeft Toca enter her…" at bounding box center [328, 104] width 93 height 62
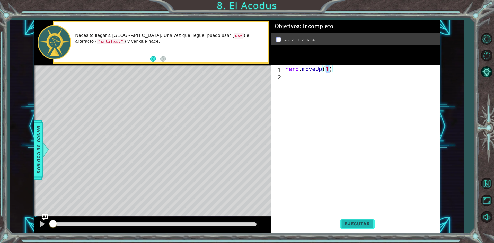
click at [353, 225] on span "Ejecutar" at bounding box center [357, 223] width 35 height 5
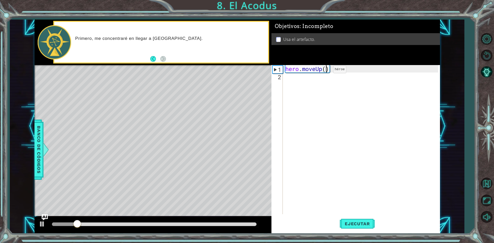
scroll to position [0, 2]
type textarea "hero.moveUp(2)"
click at [363, 224] on span "Ejecutar" at bounding box center [357, 223] width 35 height 5
click at [348, 66] on div "hero . moveUp ( 2 )" at bounding box center [362, 147] width 157 height 164
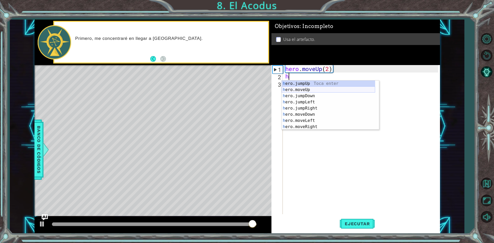
click at [318, 90] on div "h ero.jumpUp Toca enter h ero.moveUp Toca enter h ero.jumpDown Toca enter h ero…" at bounding box center [328, 112] width 93 height 62
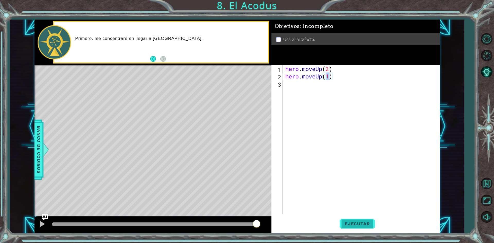
click at [367, 222] on span "Ejecutar" at bounding box center [357, 223] width 35 height 5
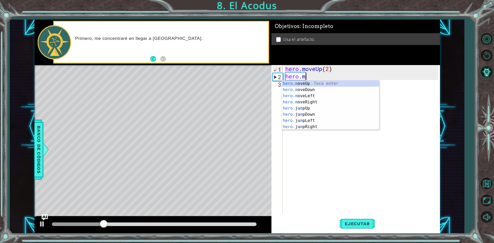
type textarea "hero."
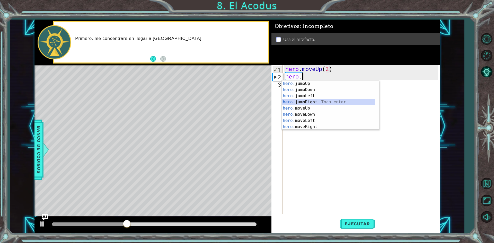
click at [323, 102] on div "hero. jumpUp Toca enter hero. jumpDown Toca enter hero. jumpLeft Toca enter her…" at bounding box center [328, 112] width 93 height 62
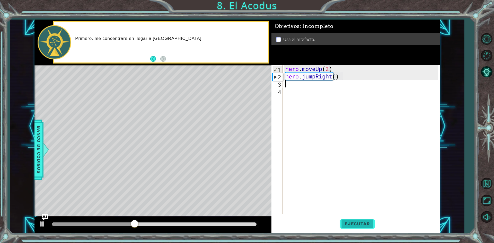
click at [359, 227] on span "Ejecutar" at bounding box center [357, 223] width 35 height 5
click at [357, 76] on div "hero . moveUp ( 2 ) hero . jumpRight ( )" at bounding box center [362, 147] width 157 height 164
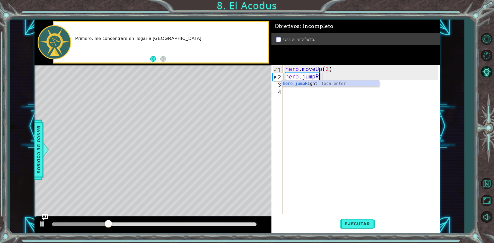
type textarea "hero.jump"
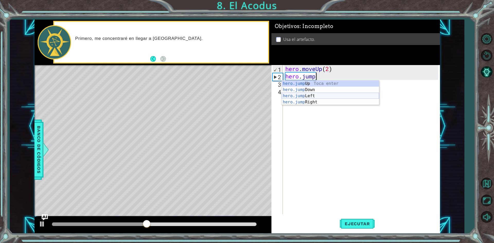
click at [349, 95] on div "hero.jump Up Toca enter hero.jump Down Toca enter hero.jump Left Toca enter her…" at bounding box center [330, 99] width 97 height 37
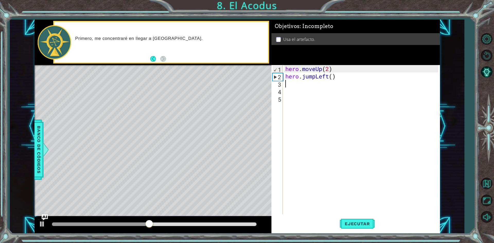
scroll to position [0, 0]
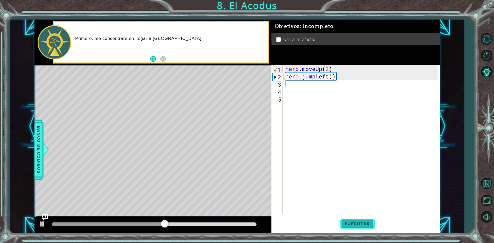
click at [356, 227] on span "Ejecutar" at bounding box center [357, 223] width 35 height 5
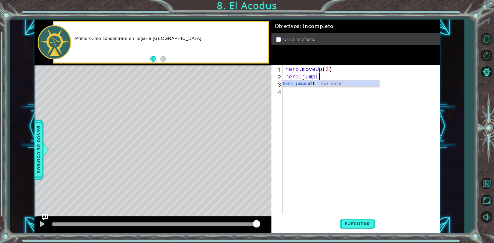
type textarea "hero.jump"
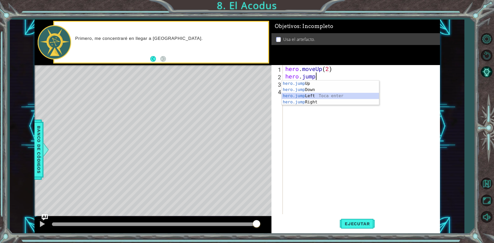
click at [329, 97] on div "hero.jump Up Toca enter hero.jump Down Toca enter hero.jump Left Toca enter her…" at bounding box center [330, 99] width 97 height 37
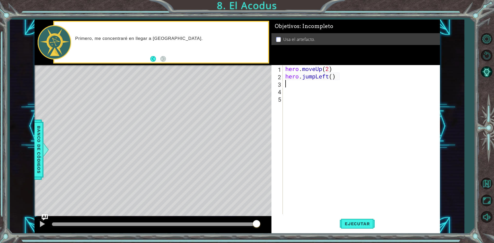
click at [356, 77] on div "hero . moveUp ( 2 ) hero . jumpLeft ( )" at bounding box center [362, 147] width 157 height 164
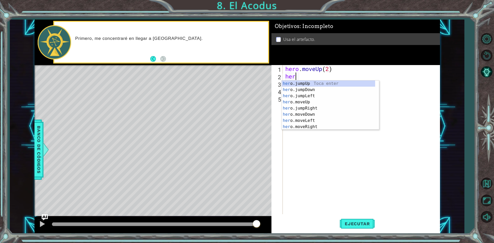
type textarea "h"
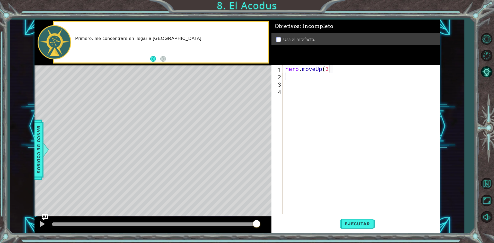
scroll to position [0, 2]
click at [365, 224] on span "Ejecutar" at bounding box center [357, 223] width 35 height 5
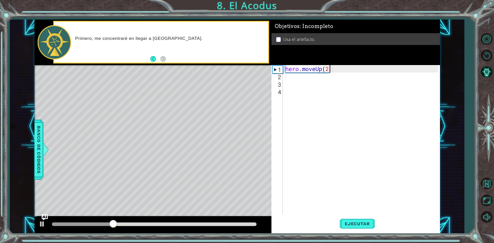
type textarea "hero.moveUp(2)"
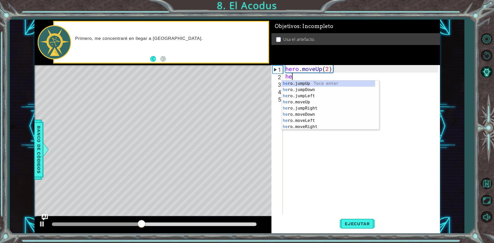
type textarea "her"
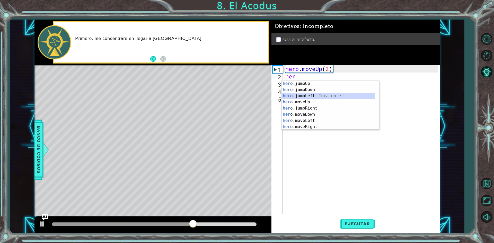
click at [319, 95] on div "her o.jumpUp Toca enter her o.jumpDown Toca enter her o.jumpLeft Toca enter her…" at bounding box center [328, 112] width 93 height 62
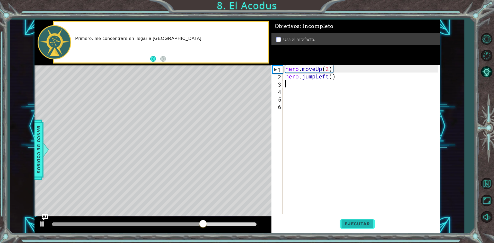
click at [355, 228] on button "Ejecutar" at bounding box center [357, 224] width 35 height 17
click at [343, 74] on div "hero . moveUp ( 2 ) hero . jumpLeft ( )" at bounding box center [362, 147] width 157 height 164
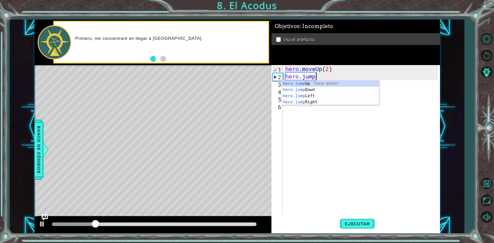
type textarea "hero.jumpr"
click at [303, 83] on div "hero.jumpR ight Toca enter" at bounding box center [330, 90] width 97 height 19
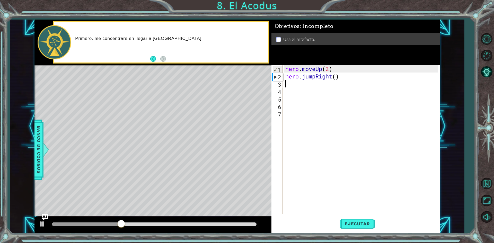
scroll to position [0, 0]
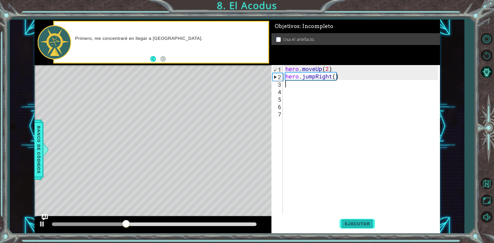
click at [363, 222] on span "Ejecutar" at bounding box center [357, 223] width 35 height 5
click at [348, 76] on div "hero . moveUp ( 2 ) hero . jumpRight ( )" at bounding box center [362, 147] width 157 height 164
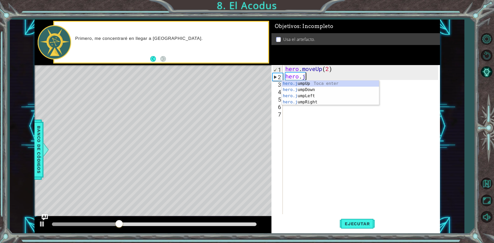
type textarea "hero."
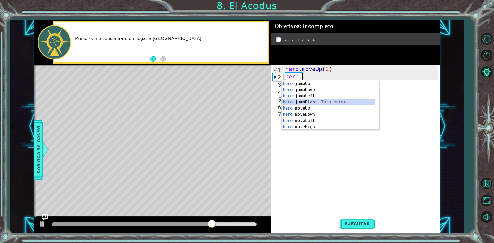
click at [307, 105] on div "hero. jumpUp Toca enter hero. jumpDown Toca enter hero. jumpLeft Toca enter her…" at bounding box center [328, 112] width 93 height 62
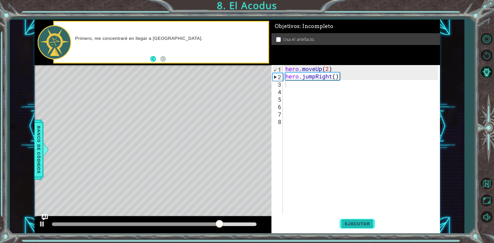
click at [359, 225] on span "Ejecutar" at bounding box center [357, 223] width 35 height 5
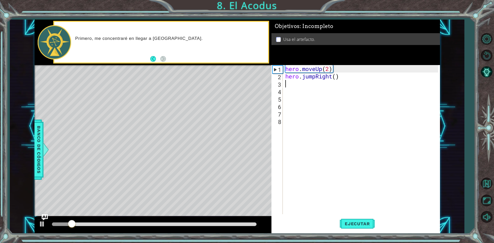
click at [362, 76] on div "hero . moveUp ( 2 ) hero . jumpRight ( )" at bounding box center [362, 147] width 157 height 164
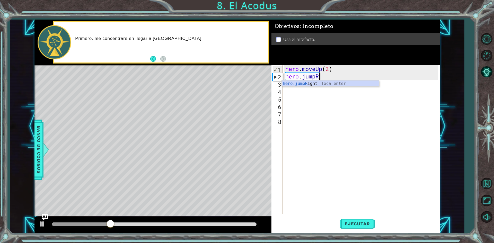
type textarea "hero.jump"
click at [347, 95] on div "hero.jump Up Toca enter hero.jump Down Toca enter hero.jump Left Toca enter her…" at bounding box center [330, 99] width 97 height 37
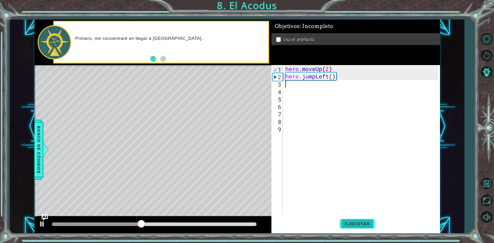
click at [352, 226] on span "Ejecutar" at bounding box center [357, 223] width 35 height 5
click at [357, 78] on div "hero . moveUp ( 2 ) hero . jumpLeft ( )" at bounding box center [362, 147] width 157 height 164
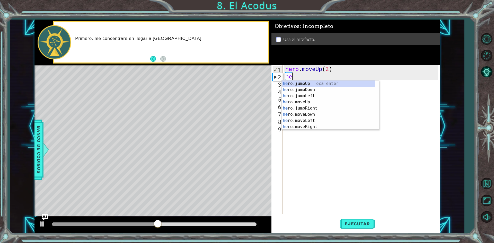
type textarea "h"
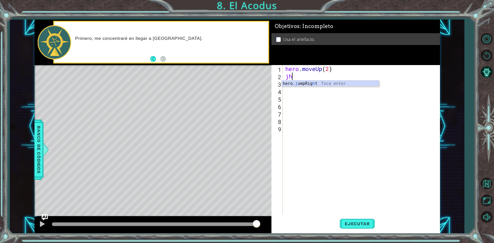
type textarea "j"
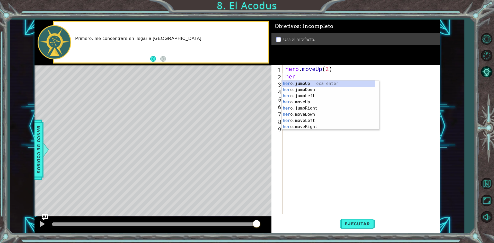
scroll to position [0, 0]
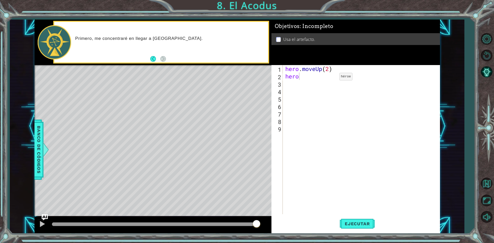
click at [325, 80] on body "1 ההההההההההההההההההההההההההההההההההההההההההההההההההההההההההההההההההההההההההההה…" at bounding box center [247, 121] width 494 height 243
click at [319, 76] on div "hero . moveUp ( 2 ) hero" at bounding box center [362, 147] width 157 height 164
type textarea "heroj"
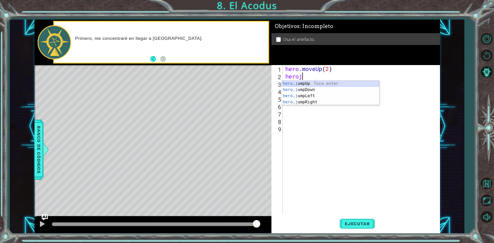
drag, startPoint x: 332, startPoint y: 83, endPoint x: 329, endPoint y: 103, distance: 20.1
click at [331, 88] on div "hero . j umpUp Toca enter hero . j umpDown Toca enter hero . j umpLeft Toca ent…" at bounding box center [330, 99] width 97 height 37
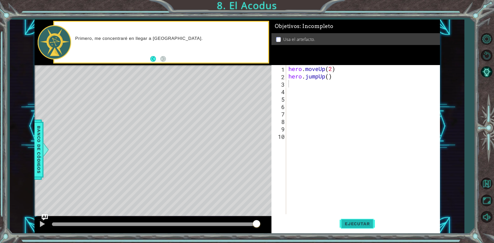
drag, startPoint x: 354, startPoint y: 219, endPoint x: 354, endPoint y: 222, distance: 3.4
click at [355, 220] on button "Ejecutar" at bounding box center [357, 224] width 35 height 17
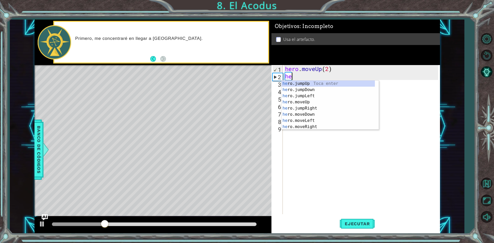
type textarea "h"
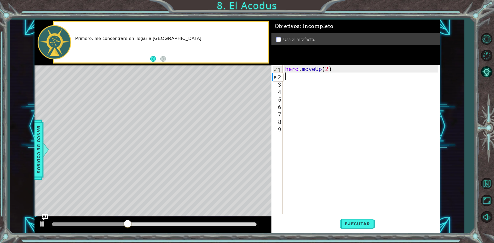
click at [332, 68] on div "hero . moveUp ( 2 )" at bounding box center [362, 147] width 157 height 164
click at [331, 68] on div "hero . moveUp ( 2 )" at bounding box center [362, 147] width 157 height 164
type textarea "hero.moveUp(4)"
click at [366, 226] on span "Ejecutar" at bounding box center [357, 223] width 35 height 5
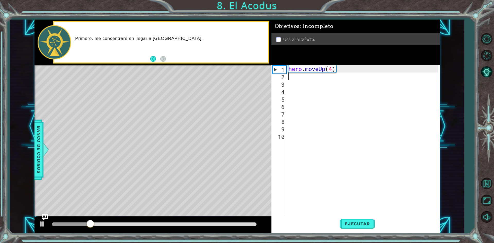
drag, startPoint x: 335, startPoint y: 65, endPoint x: 333, endPoint y: 71, distance: 6.1
click at [333, 71] on div "hero . moveUp ( 4 )" at bounding box center [364, 147] width 153 height 164
type textarea "hero.moveUp(2)"
click at [355, 226] on span "Ejecutar" at bounding box center [357, 223] width 35 height 5
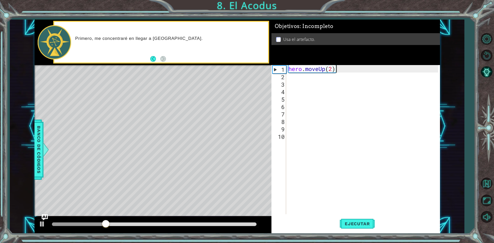
scroll to position [0, 0]
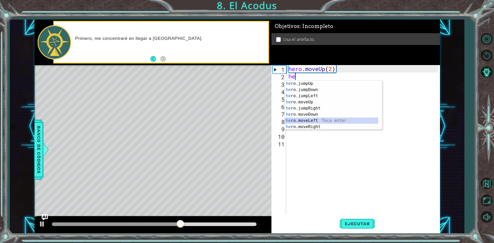
drag, startPoint x: 306, startPoint y: 120, endPoint x: 308, endPoint y: 127, distance: 7.2
click at [305, 121] on div "he ro.jumpUp Toca enter he ro.jumpDown Toca enter he ro.jumpLeft Toca enter he …" at bounding box center [331, 112] width 93 height 62
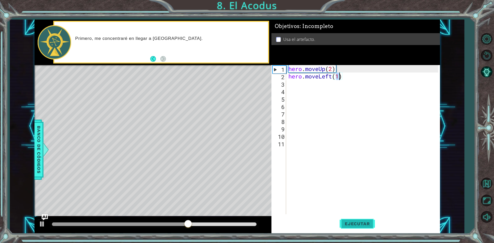
type textarea "hero.moveLeft(1)"
click at [345, 216] on button "Ejecutar" at bounding box center [357, 224] width 35 height 17
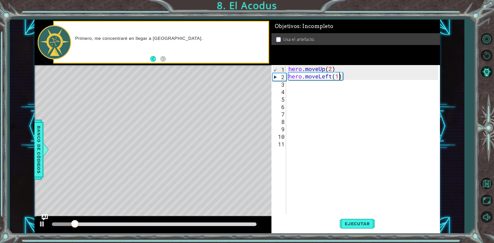
click at [358, 78] on div "hero . moveUp ( 2 ) hero . moveLeft ( 1 )" at bounding box center [364, 147] width 153 height 164
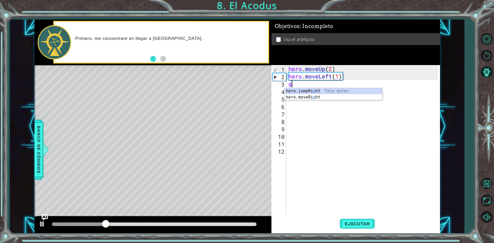
type textarea "g"
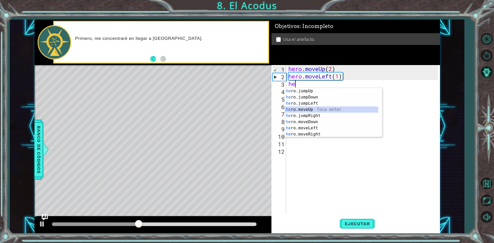
click at [323, 109] on div "he ro.jumpUp Toca enter he ro.jumpDown Toca enter he ro.jumpLeft Toca enter he …" at bounding box center [331, 119] width 93 height 62
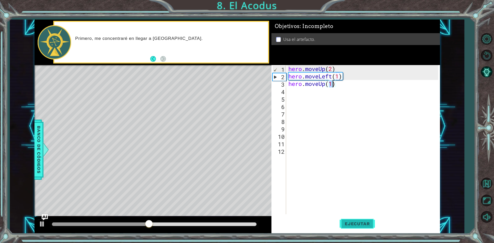
click at [357, 225] on span "Ejecutar" at bounding box center [357, 223] width 35 height 5
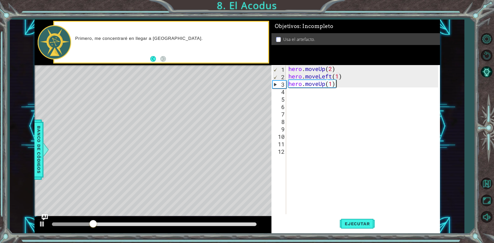
click at [357, 82] on div "hero . moveUp ( 2 ) hero . moveLeft ( 1 ) hero . moveUp ( 1 )" at bounding box center [364, 147] width 153 height 164
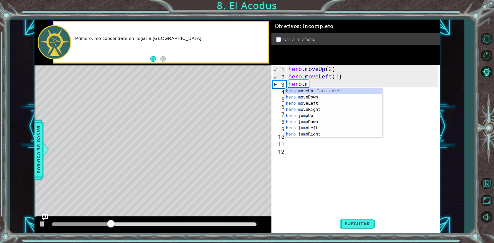
type textarea "hero."
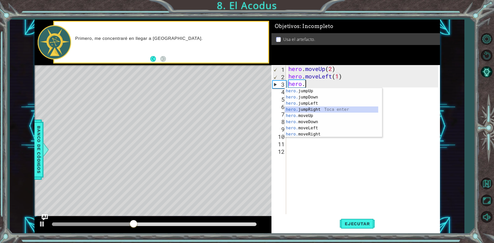
click at [361, 107] on div "hero. jumpUp Toca enter hero. jumpDown Toca enter hero. jumpLeft Toca enter her…" at bounding box center [331, 119] width 93 height 62
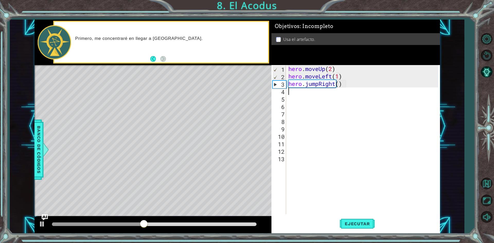
drag, startPoint x: 362, startPoint y: 80, endPoint x: 364, endPoint y: 91, distance: 10.7
click at [362, 81] on div "hero . moveUp ( 2 ) hero . moveLeft ( 1 ) hero . jumpRight ( )" at bounding box center [364, 147] width 153 height 164
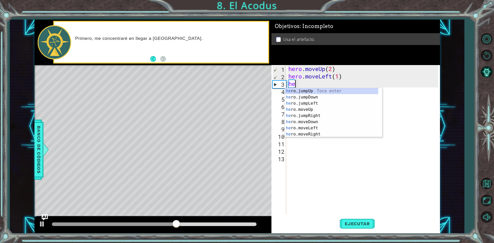
type textarea "h"
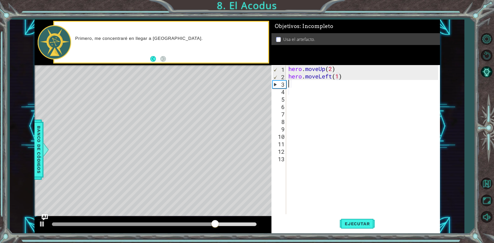
click at [341, 77] on div "hero . moveUp ( 2 ) hero . moveLeft ( 1 )" at bounding box center [364, 147] width 153 height 164
click at [338, 76] on div "hero . moveUp ( 2 ) hero . moveLeft ( 1 )" at bounding box center [364, 147] width 153 height 164
click at [344, 231] on button "Ejecutar" at bounding box center [357, 224] width 35 height 17
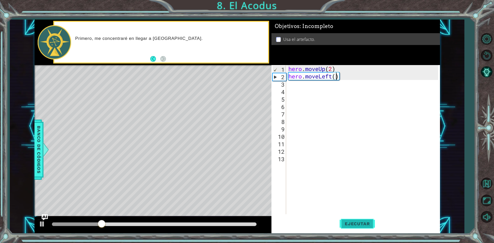
type textarea "hero.moveLeft(1)"
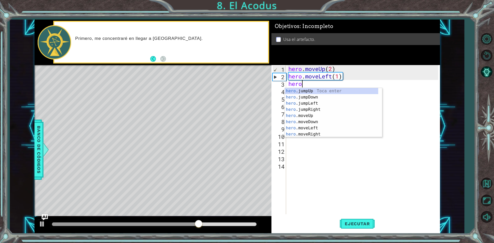
scroll to position [0, 0]
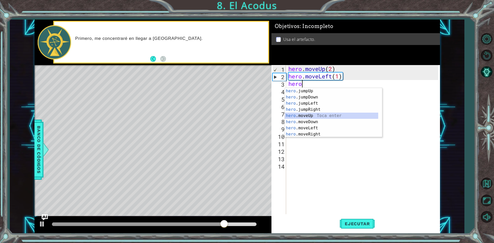
click at [315, 115] on div "hero .jumpUp Toca enter hero .jumpDown Toca enter hero .jumpLeft Toca enter her…" at bounding box center [331, 119] width 93 height 62
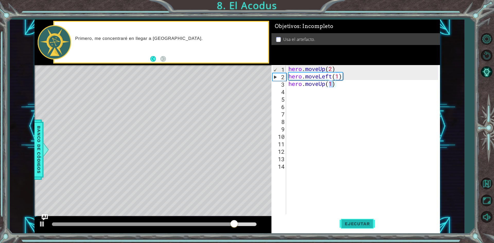
click at [356, 217] on button "Ejecutar" at bounding box center [357, 224] width 35 height 17
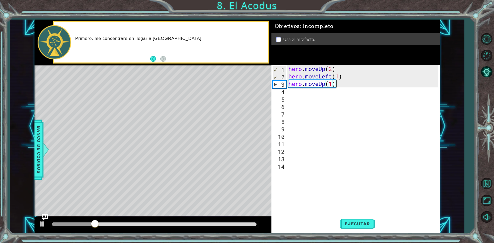
click at [354, 87] on div "hero . moveUp ( 2 ) hero . moveLeft ( 1 ) hero . moveUp ( 1 )" at bounding box center [364, 147] width 153 height 164
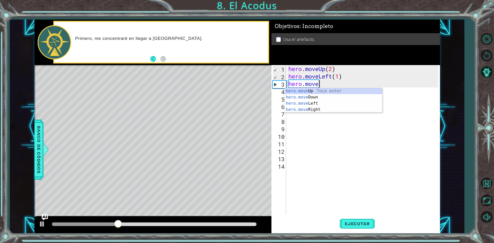
type textarea "hero.mov"
click at [332, 113] on div "hero . moveUp ( 2 ) hero . moveLeft ( 1 ) hero . mov" at bounding box center [364, 147] width 153 height 164
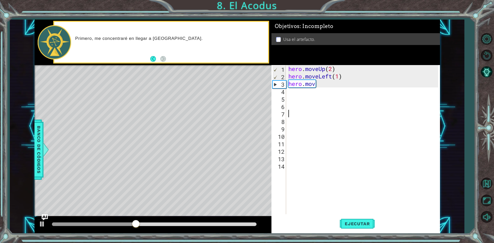
scroll to position [0, 0]
click at [321, 85] on div "hero . moveUp ( 2 ) hero . moveLeft ( 1 ) hero . mov" at bounding box center [364, 147] width 153 height 164
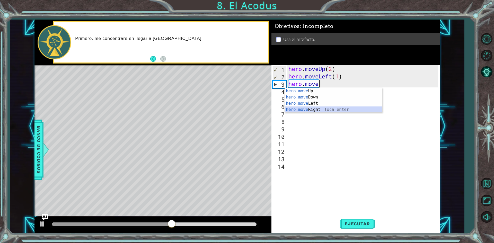
click at [318, 108] on div "hero.move Up Toca enter hero.move Down Toca enter hero.move Left Toca enter her…" at bounding box center [333, 106] width 97 height 37
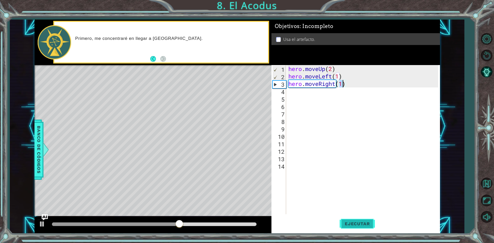
click at [351, 223] on span "Ejecutar" at bounding box center [357, 223] width 35 height 5
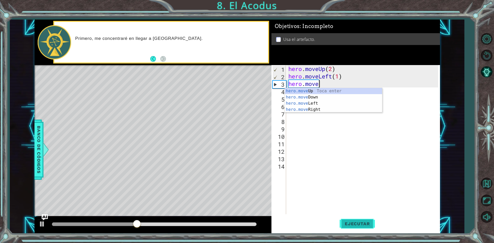
scroll to position [0, 1]
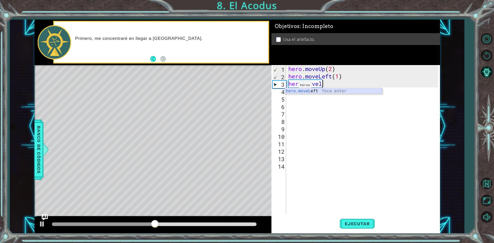
click at [309, 93] on div "hero.moveL eft Toca enter" at bounding box center [333, 97] width 97 height 19
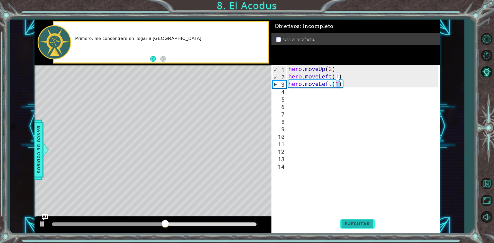
drag, startPoint x: 365, startPoint y: 221, endPoint x: 369, endPoint y: 226, distance: 6.3
click at [367, 222] on button "Ejecutar" at bounding box center [357, 224] width 35 height 17
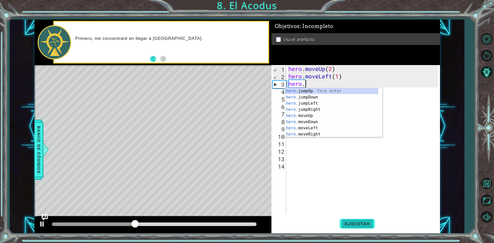
scroll to position [0, 0]
type textarea "he"
click at [338, 115] on div "he ro.jumpUp Toca enter he ro.jumpDown Toca enter he ro.jumpLeft Toca enter he …" at bounding box center [331, 119] width 93 height 62
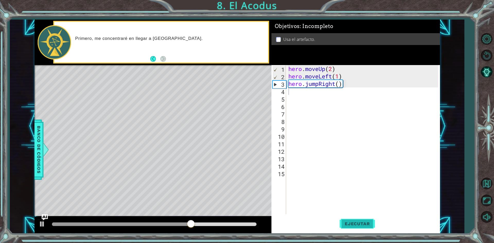
click at [367, 223] on span "Ejecutar" at bounding box center [357, 223] width 35 height 5
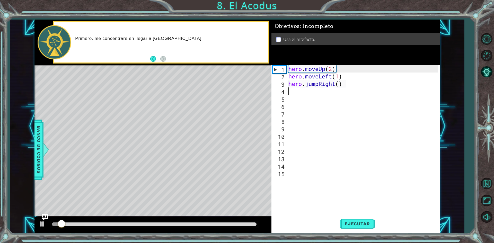
click at [345, 88] on div "hero . moveUp ( 2 ) hero . moveLeft ( 1 ) hero . jumpRight ( )" at bounding box center [364, 147] width 153 height 164
click at [346, 84] on div "hero . moveUp ( 2 ) hero . moveLeft ( 1 ) hero . jumpRight ( )" at bounding box center [364, 147] width 153 height 164
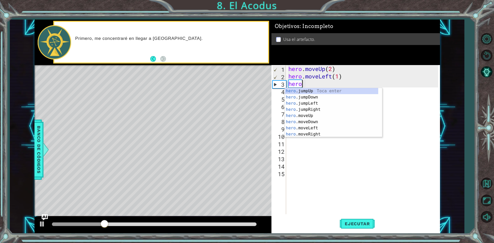
type textarea "her"
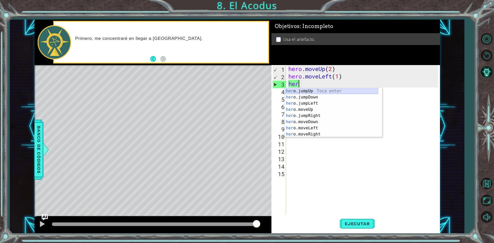
click at [296, 89] on div "her o.jumpUp Toca enter her o.jumpDown Toca enter her o.jumpLeft Toca enter her…" at bounding box center [331, 119] width 93 height 62
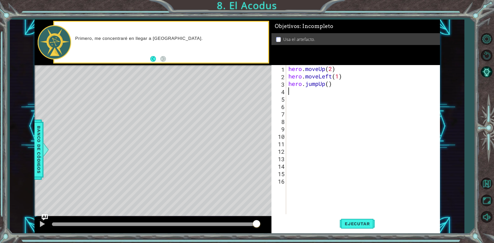
click at [337, 86] on div "hero . moveUp ( 2 ) hero . moveLeft ( 1 ) hero . jumpUp ( )" at bounding box center [364, 147] width 153 height 164
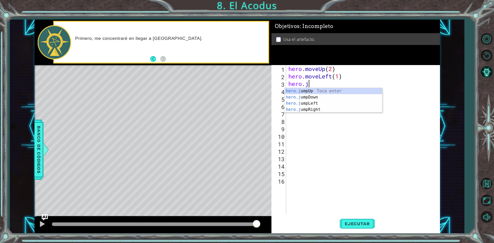
type textarea "hero."
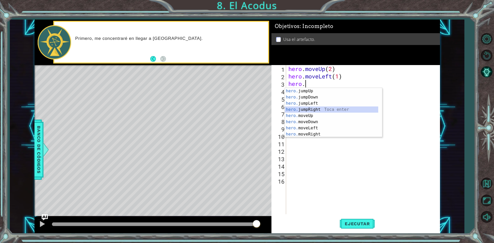
click at [348, 107] on div "hero. jumpUp Toca enter hero. jumpDown Toca enter hero. jumpLeft Toca enter her…" at bounding box center [331, 119] width 93 height 62
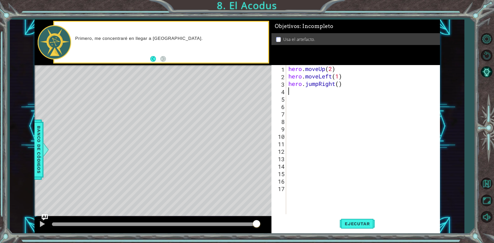
click at [345, 84] on div "hero . moveUp ( 2 ) hero . moveLeft ( 1 ) hero . jumpRight ( )" at bounding box center [364, 147] width 153 height 164
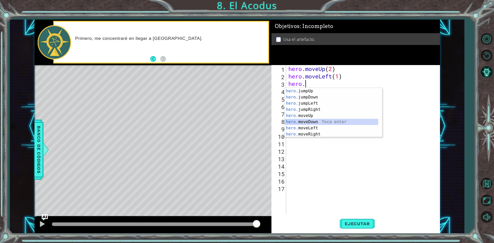
click at [330, 120] on div "hero. jumpUp Toca enter hero. jumpDown Toca enter hero. jumpLeft Toca enter her…" at bounding box center [331, 119] width 93 height 62
type textarea "hero.moveDown(1)"
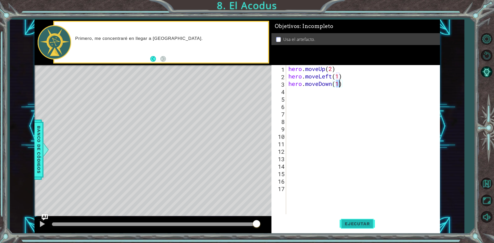
click at [354, 225] on span "Ejecutar" at bounding box center [357, 223] width 35 height 5
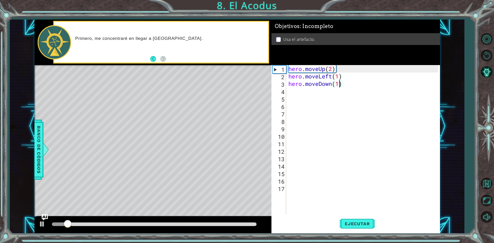
click at [353, 85] on div "hero . moveUp ( 2 ) hero . moveLeft ( 1 ) hero . moveDown ( 1 )" at bounding box center [364, 147] width 153 height 164
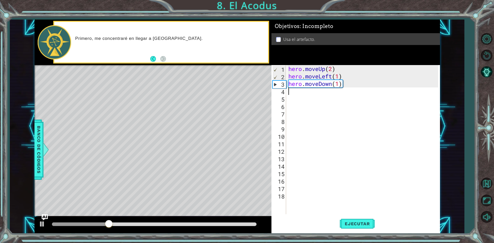
click at [337, 84] on div "hero . moveUp ( 2 ) hero . moveLeft ( 1 ) hero . moveDown ( 1 )" at bounding box center [364, 147] width 153 height 164
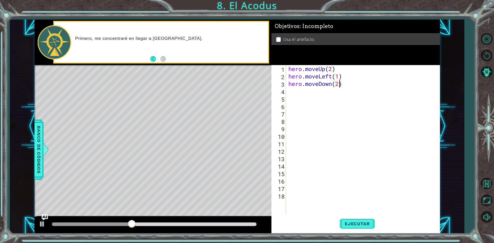
scroll to position [0, 2]
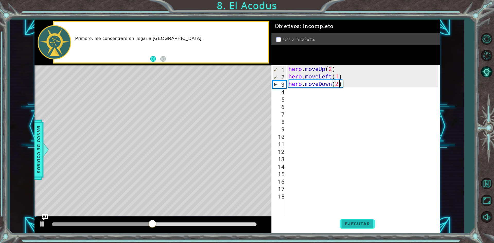
type textarea "hero.moveDown(2)"
click at [350, 227] on span "Ejecutar" at bounding box center [357, 223] width 35 height 5
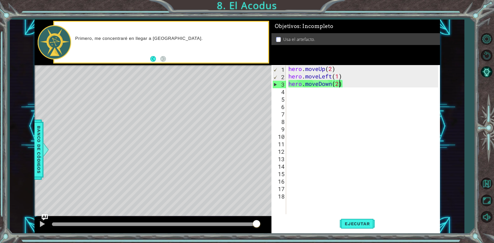
click at [368, 81] on div "hero . moveUp ( 2 ) hero . moveLeft ( 1 ) hero . moveDown ( 2 )" at bounding box center [364, 147] width 153 height 164
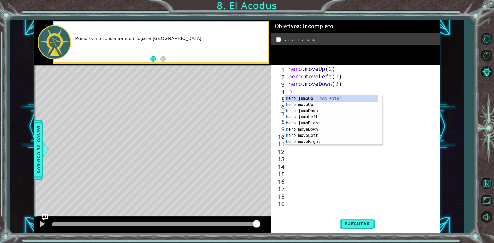
type textarea "he"
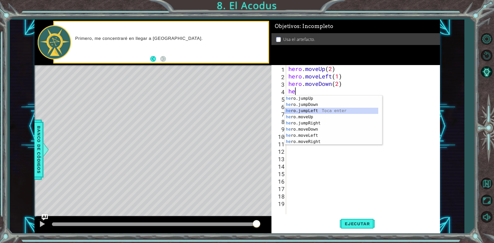
click at [307, 110] on div "he ro.jumpUp Toca enter he ro.jumpDown Toca enter he ro.jumpLeft Toca enter he …" at bounding box center [331, 127] width 93 height 62
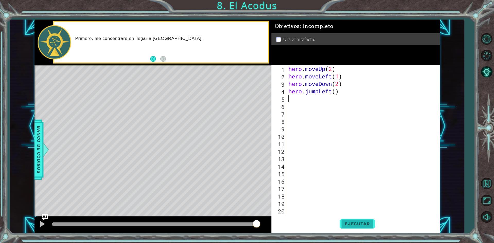
click at [363, 223] on span "Ejecutar" at bounding box center [357, 223] width 35 height 5
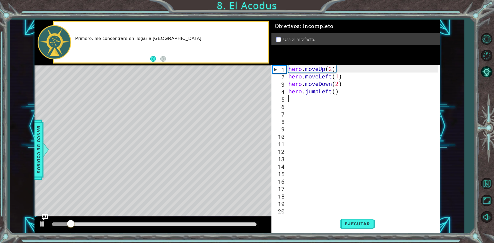
click at [345, 91] on div "hero . moveUp ( 2 ) hero . moveLeft ( 1 ) hero . moveDown ( 2 ) hero . jumpLeft…" at bounding box center [364, 147] width 153 height 164
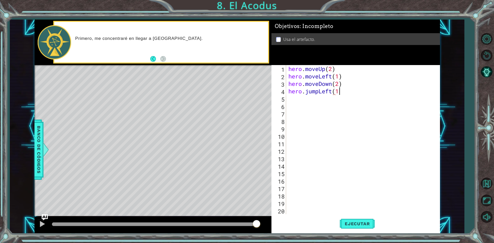
scroll to position [0, 2]
type textarea "hero.jumpLeft(1)"
click at [346, 223] on span "Ejecutar" at bounding box center [357, 223] width 35 height 5
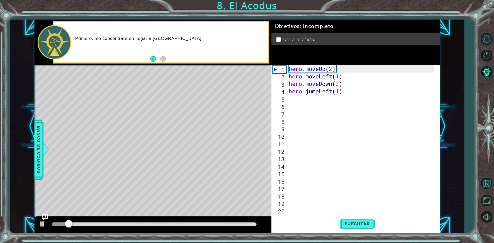
click at [348, 92] on div "hero . moveUp ( 2 ) hero . moveLeft ( 1 ) hero . moveDown ( 2 ) hero . jumpLeft…" at bounding box center [362, 147] width 149 height 164
type textarea "hero.jumpLeft(1)"
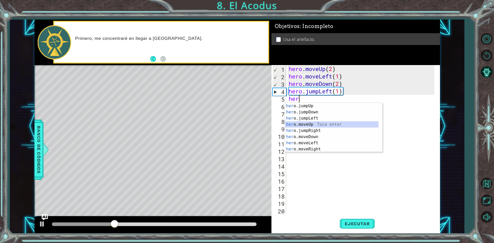
click at [307, 127] on div "her o.jumpUp Toca enter her o.jumpDown Toca enter her o.jumpLeft Toca enter her…" at bounding box center [331, 134] width 93 height 62
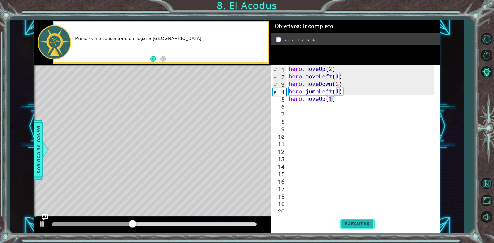
click at [353, 225] on span "Ejecutar" at bounding box center [357, 223] width 35 height 5
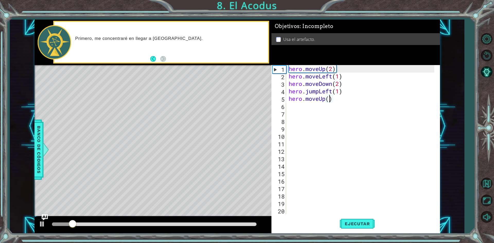
scroll to position [0, 2]
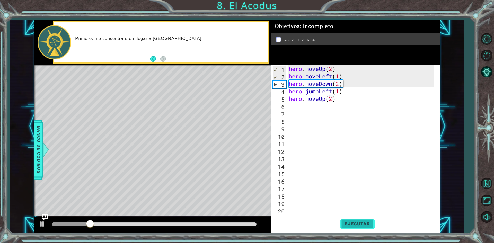
type textarea "hero.moveUp(2)"
click at [348, 230] on button "Ejecutar" at bounding box center [357, 224] width 35 height 17
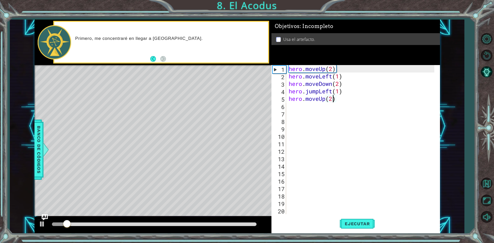
click at [349, 101] on div "hero . moveUp ( 2 ) hero . moveLeft ( 1 ) hero . moveDown ( 2 ) hero . jumpLeft…" at bounding box center [362, 147] width 149 height 164
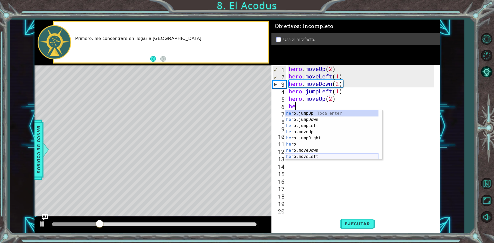
drag, startPoint x: 322, startPoint y: 157, endPoint x: 344, endPoint y: 201, distance: 49.3
click at [322, 159] on div "he ro.jumpUp Toca enter he ro.jumpDown Toca enter he ro.jumpLeft Toca enter he …" at bounding box center [331, 141] width 93 height 62
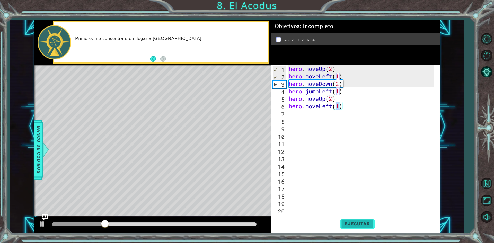
click at [356, 225] on span "Ejecutar" at bounding box center [357, 223] width 35 height 5
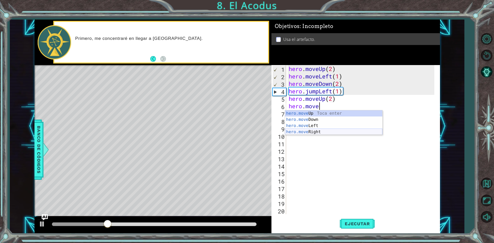
click at [333, 129] on div "hero.move Up Toca enter hero.move Down Toca enter hero.move Left Toca enter her…" at bounding box center [333, 128] width 97 height 37
type textarea "hero.moveRight(1)"
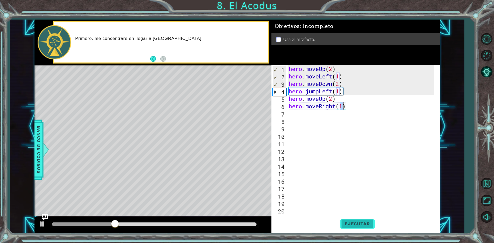
click at [361, 224] on span "Ejecutar" at bounding box center [357, 223] width 35 height 5
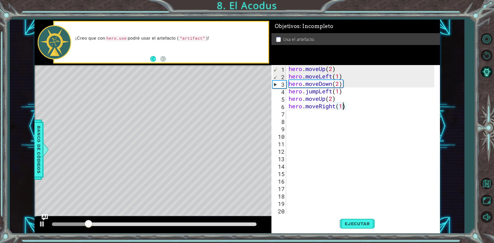
click at [357, 108] on div "hero . moveUp ( 2 ) hero . moveLeft ( 1 ) hero . moveDown ( 2 ) hero . jumpLeft…" at bounding box center [362, 147] width 149 height 164
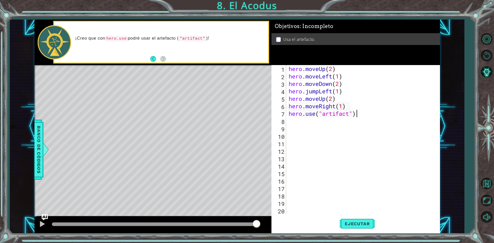
scroll to position [0, 3]
type textarea "hero.use("artifact")"
click at [357, 220] on button "Ejecutar" at bounding box center [357, 224] width 35 height 17
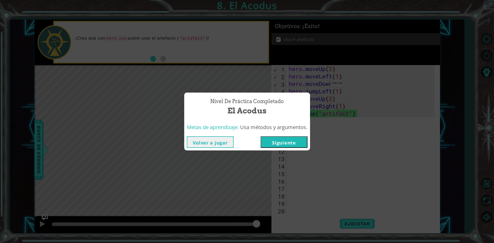
click at [303, 147] on button "Siguiente" at bounding box center [284, 142] width 47 height 12
